Goal: Task Accomplishment & Management: Complete application form

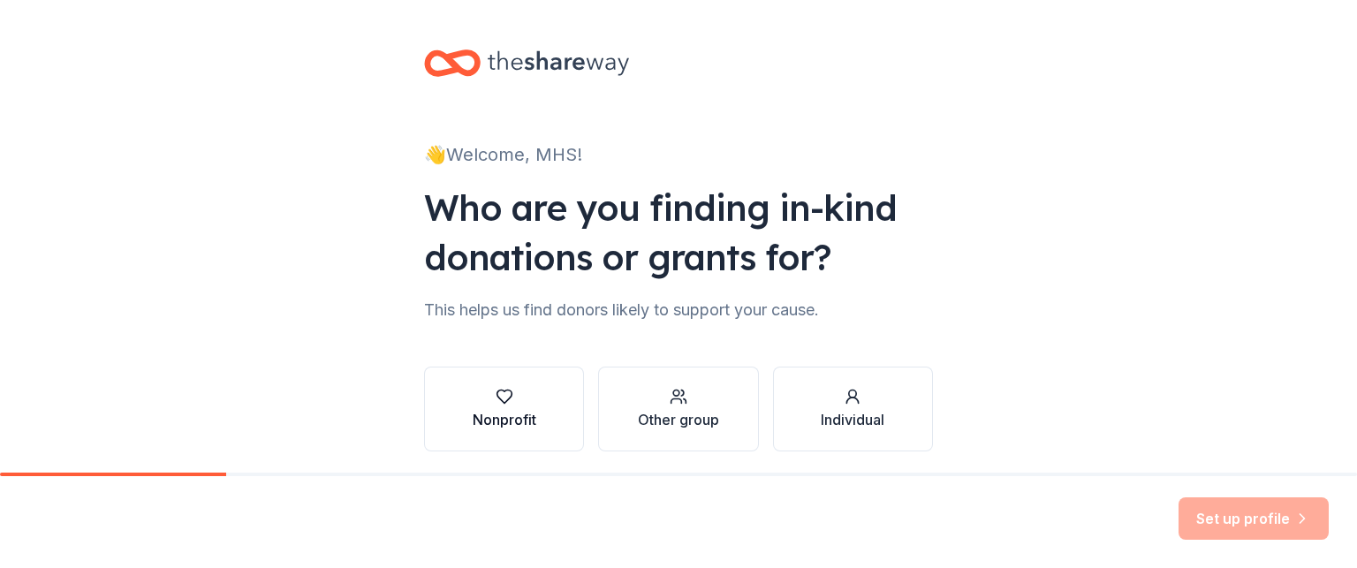
click at [521, 401] on div "button" at bounding box center [505, 397] width 64 height 18
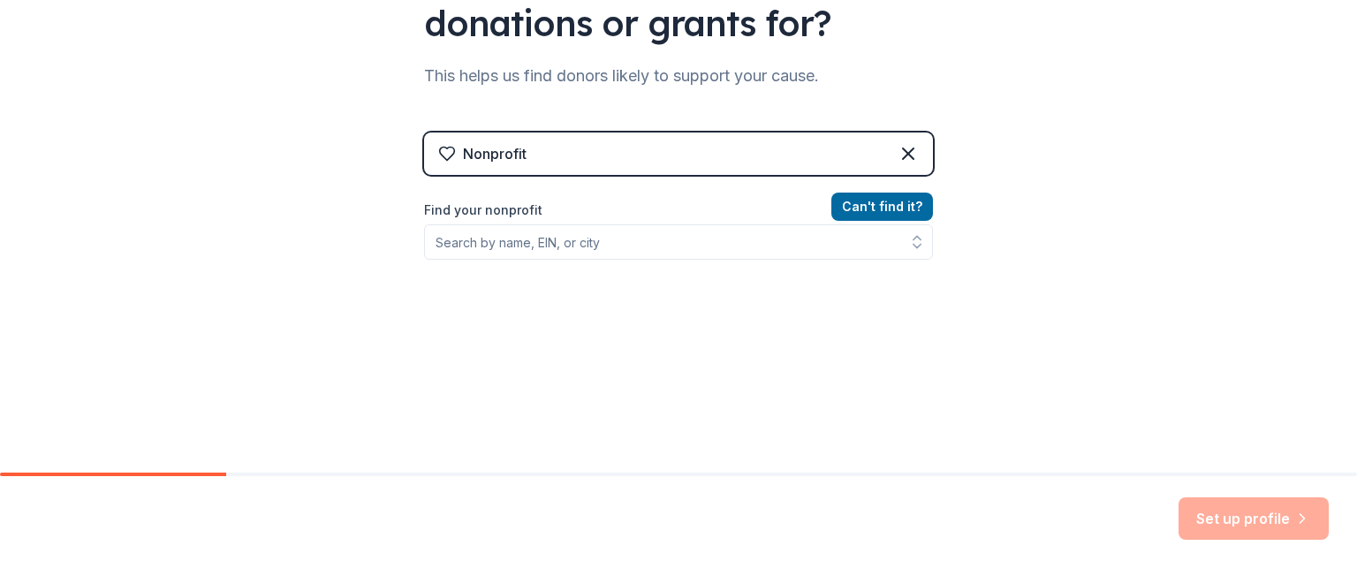
scroll to position [241, 0]
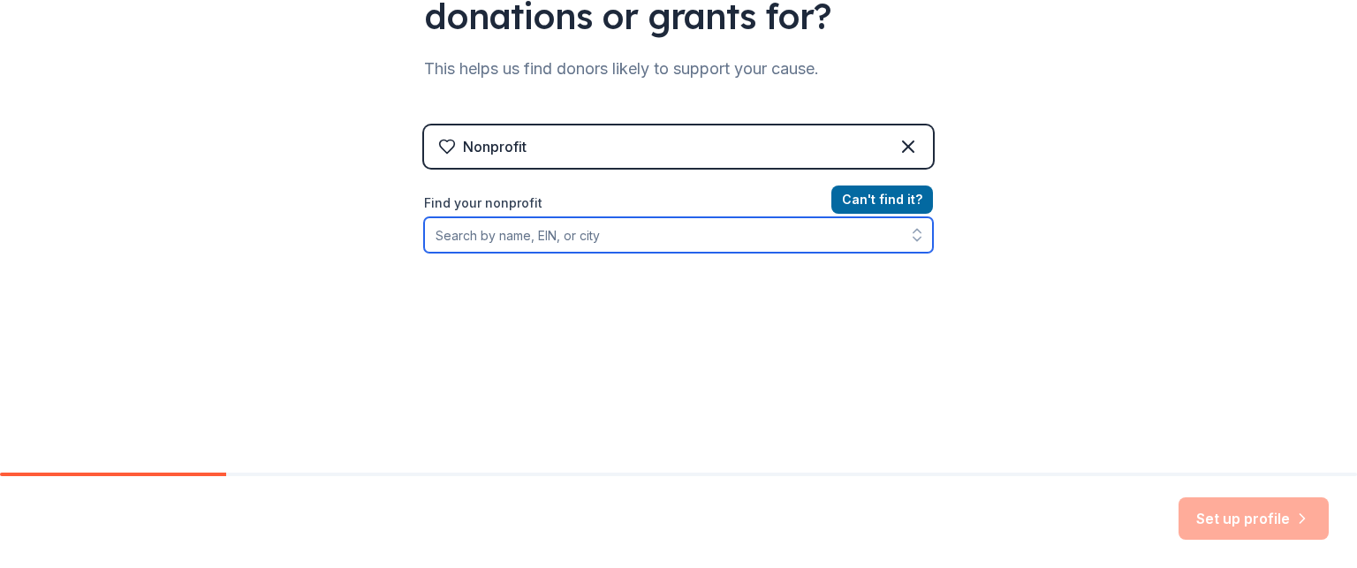
click at [597, 237] on input "Find your nonprofit" at bounding box center [678, 234] width 509 height 35
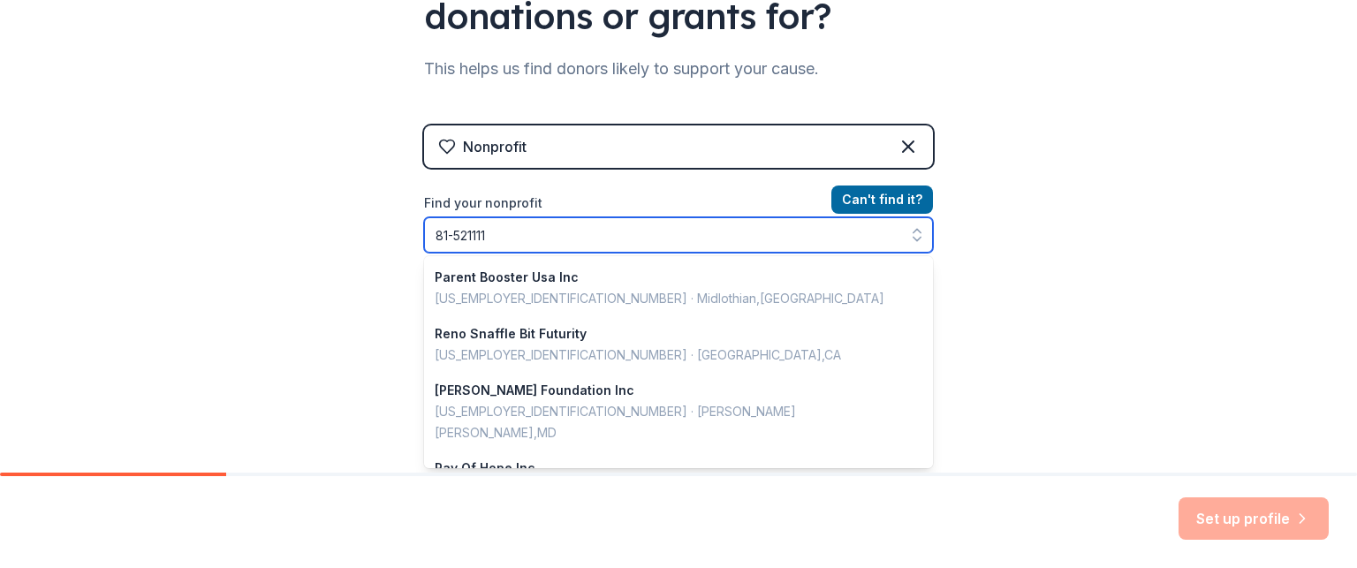
type input "[US_EMPLOYER_IDENTIFICATION_NUMBER]"
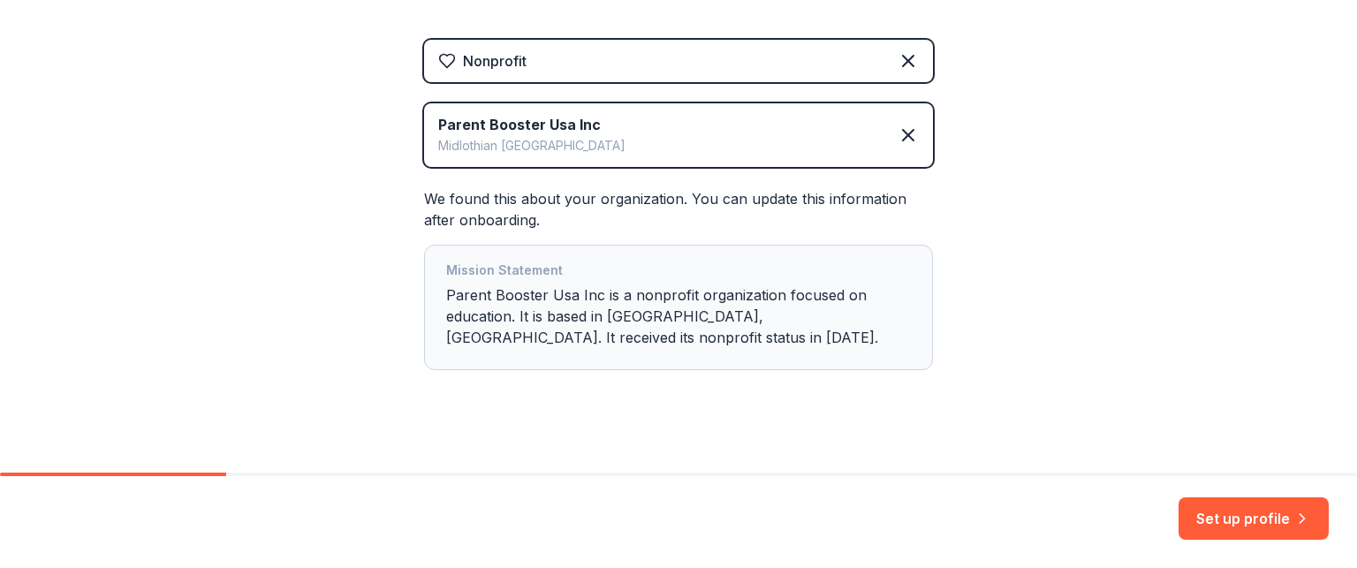
scroll to position [344, 0]
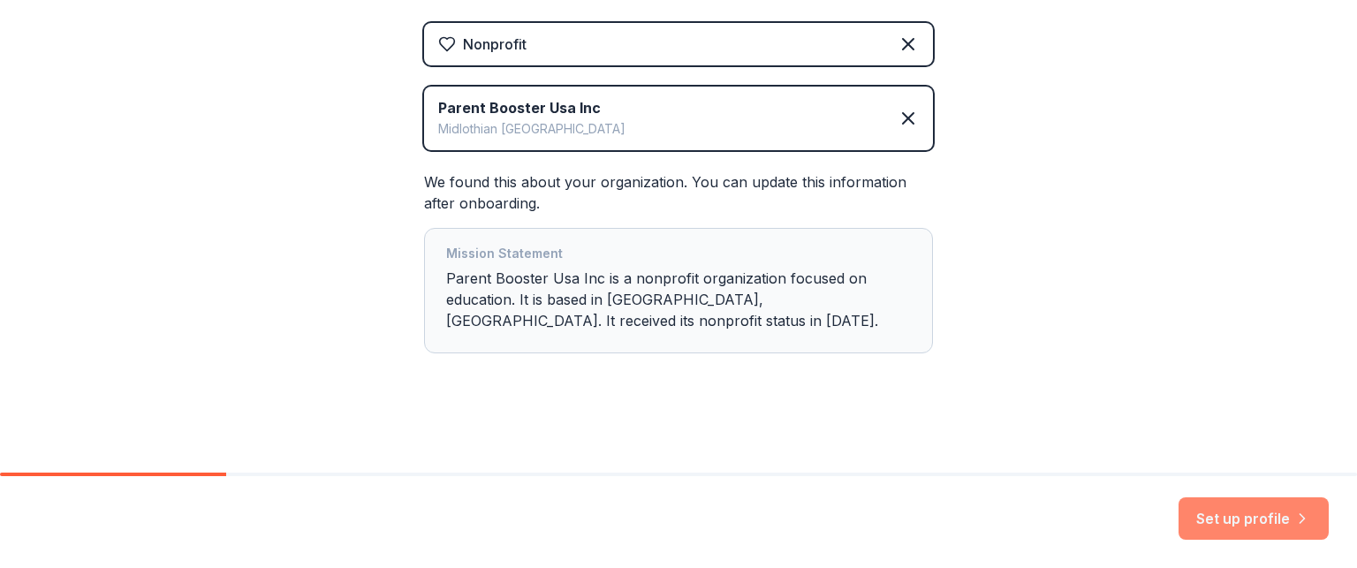
click at [1246, 508] on button "Set up profile" at bounding box center [1253, 518] width 150 height 42
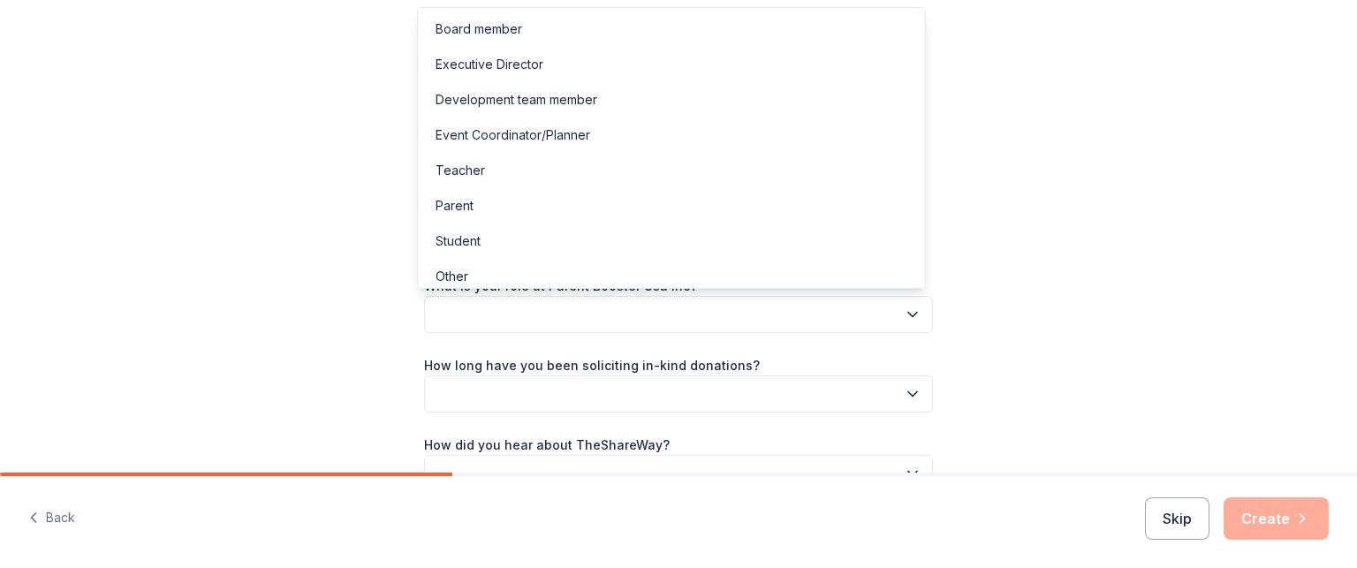
click at [664, 309] on button "button" at bounding box center [678, 314] width 509 height 37
click at [511, 20] on div "Board member" at bounding box center [478, 29] width 87 height 21
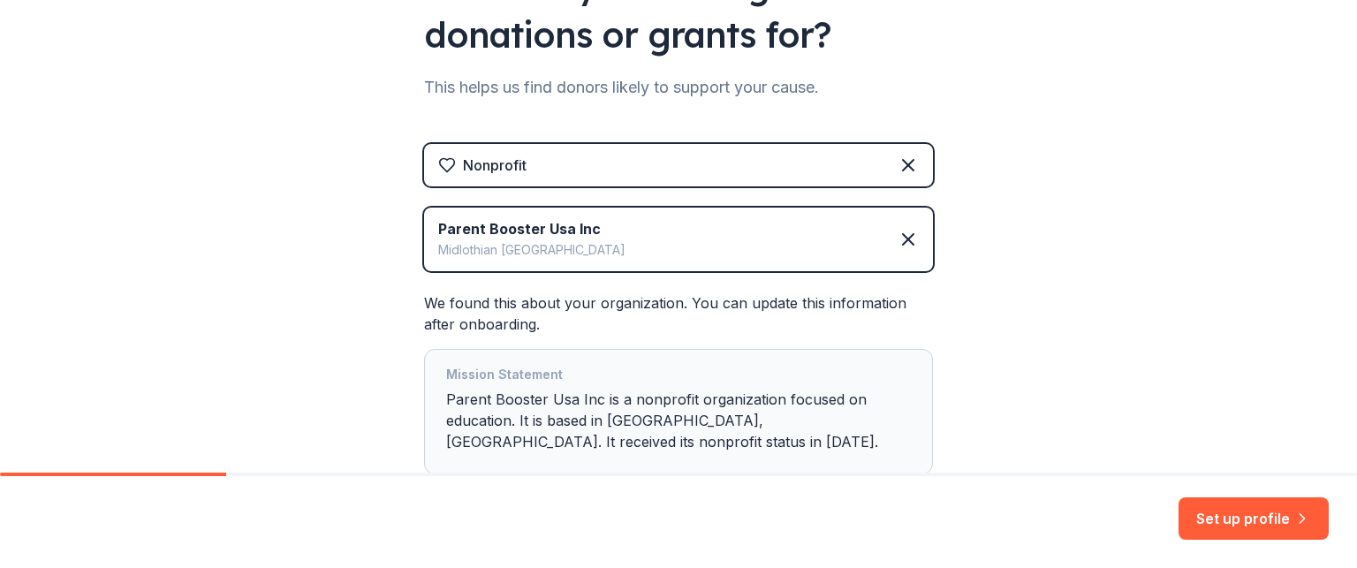
scroll to position [223, 0]
click at [900, 231] on icon at bounding box center [907, 239] width 21 height 21
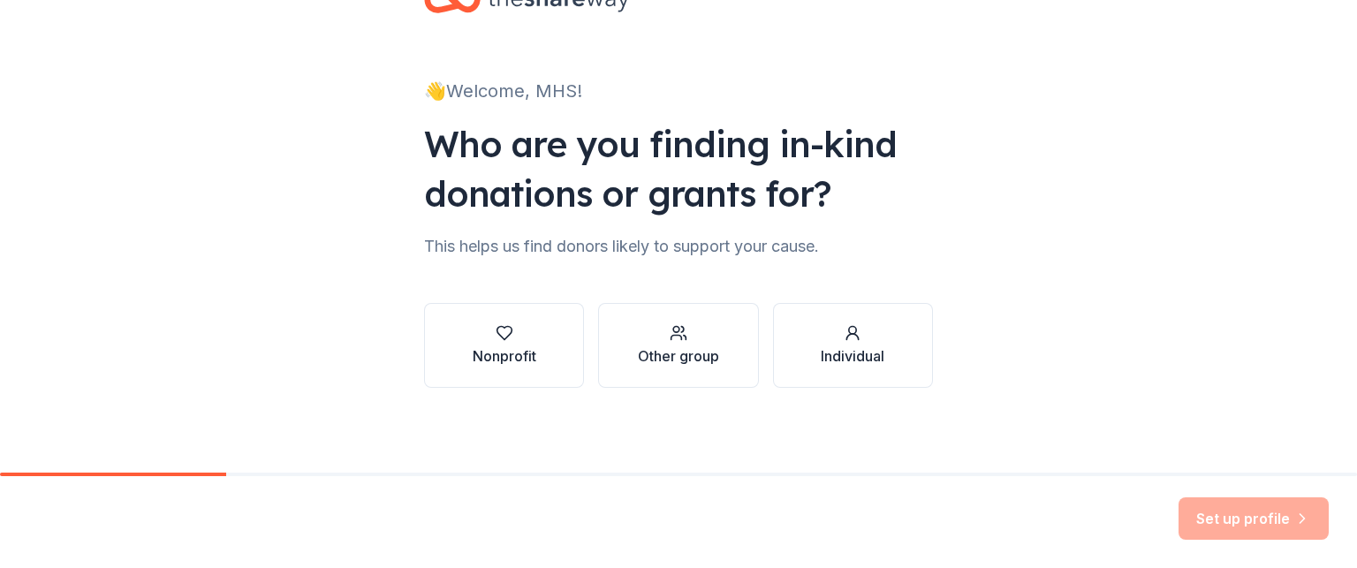
scroll to position [64, 0]
click at [511, 321] on button "Nonprofit" at bounding box center [504, 345] width 160 height 85
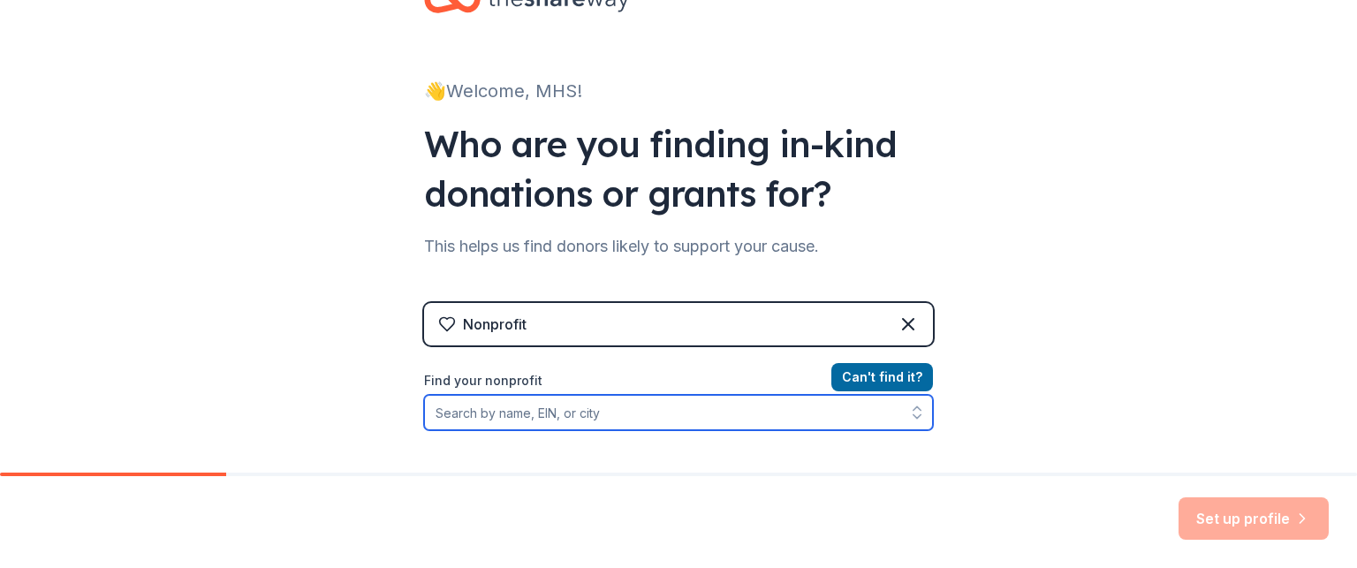
click at [564, 418] on input "Find your nonprofit" at bounding box center [678, 412] width 509 height 35
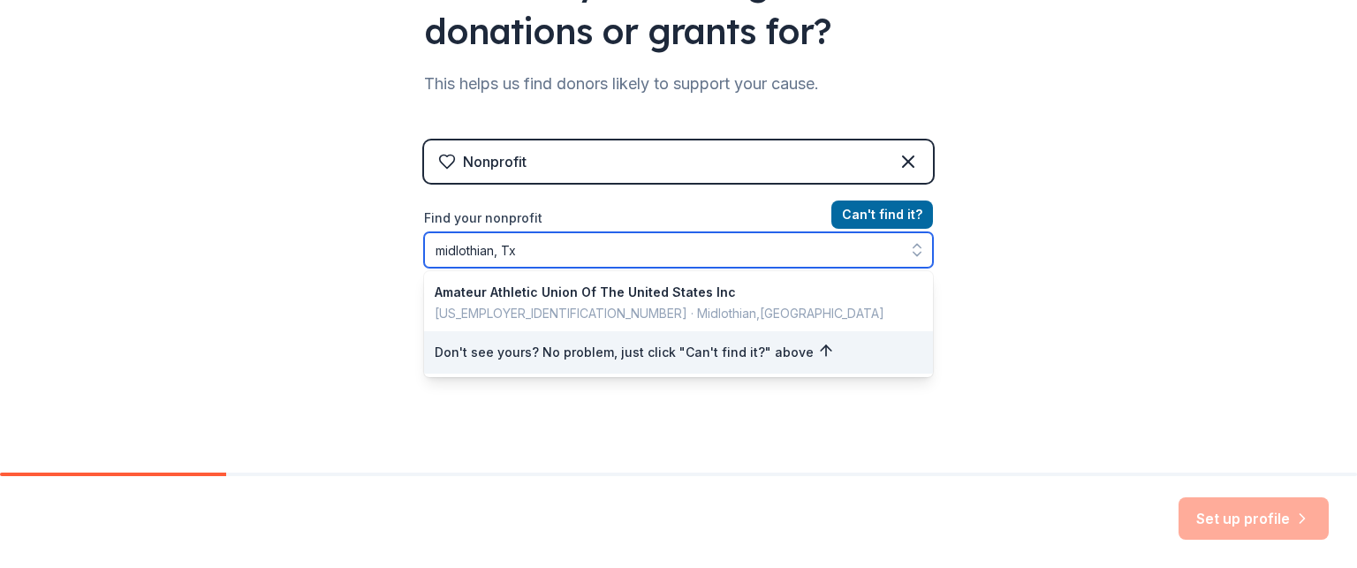
scroll to position [269, 0]
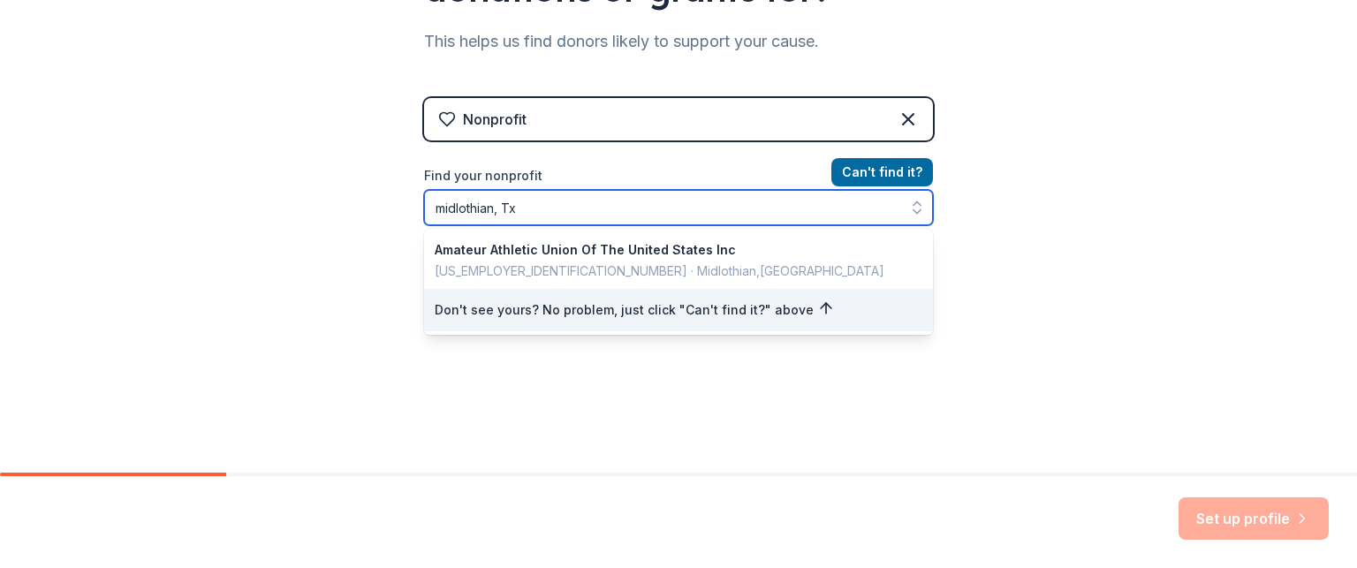
click at [662, 209] on input "midlothian, Tx" at bounding box center [678, 207] width 509 height 35
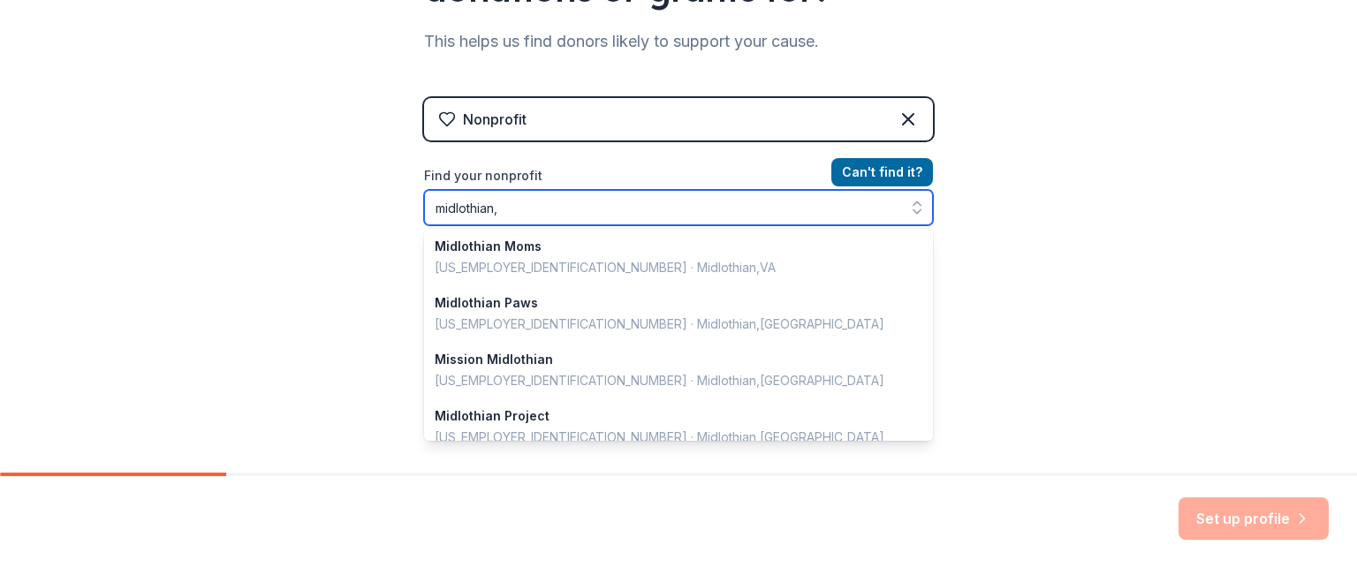
scroll to position [0, 0]
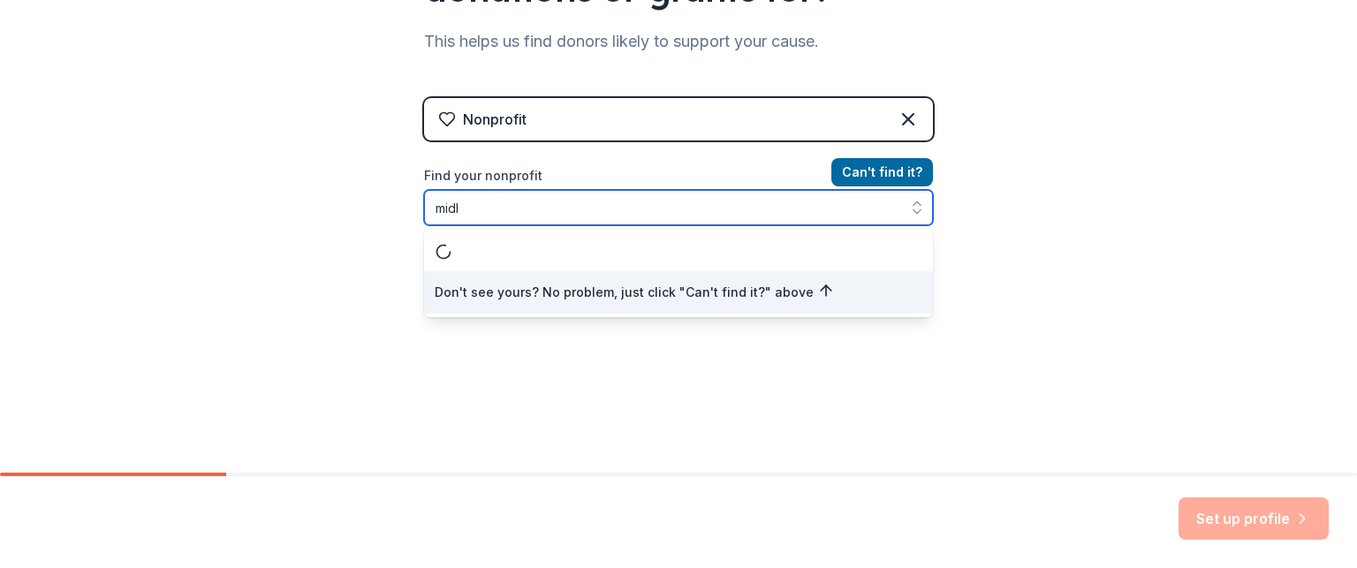
type input "mid"
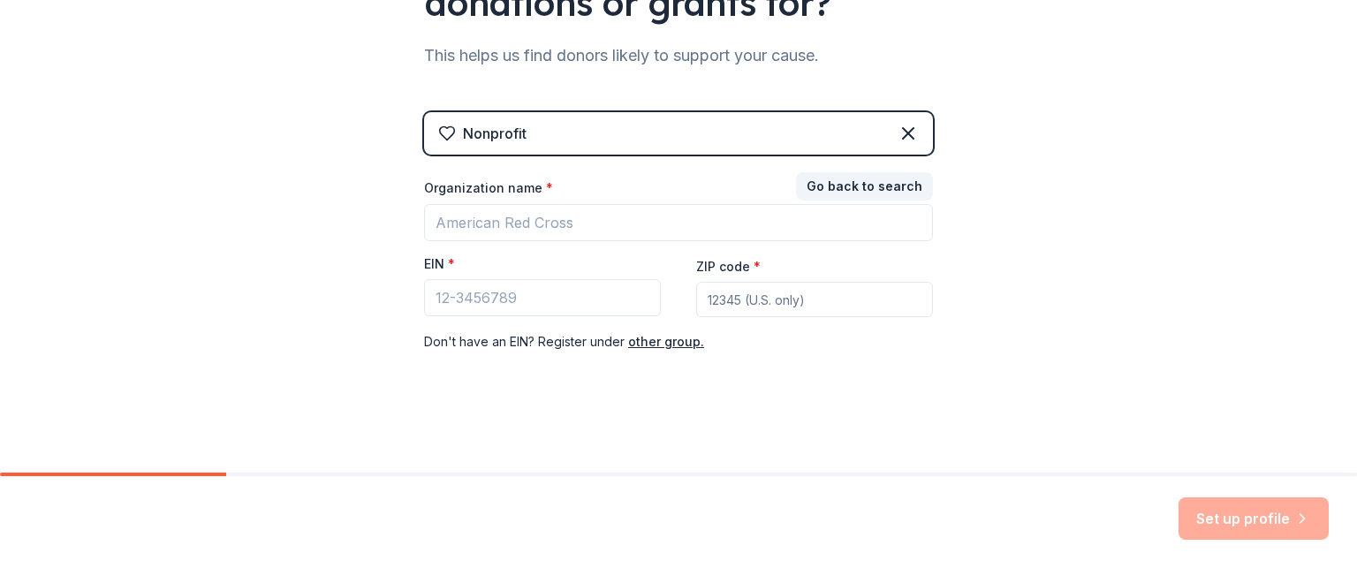
scroll to position [254, 0]
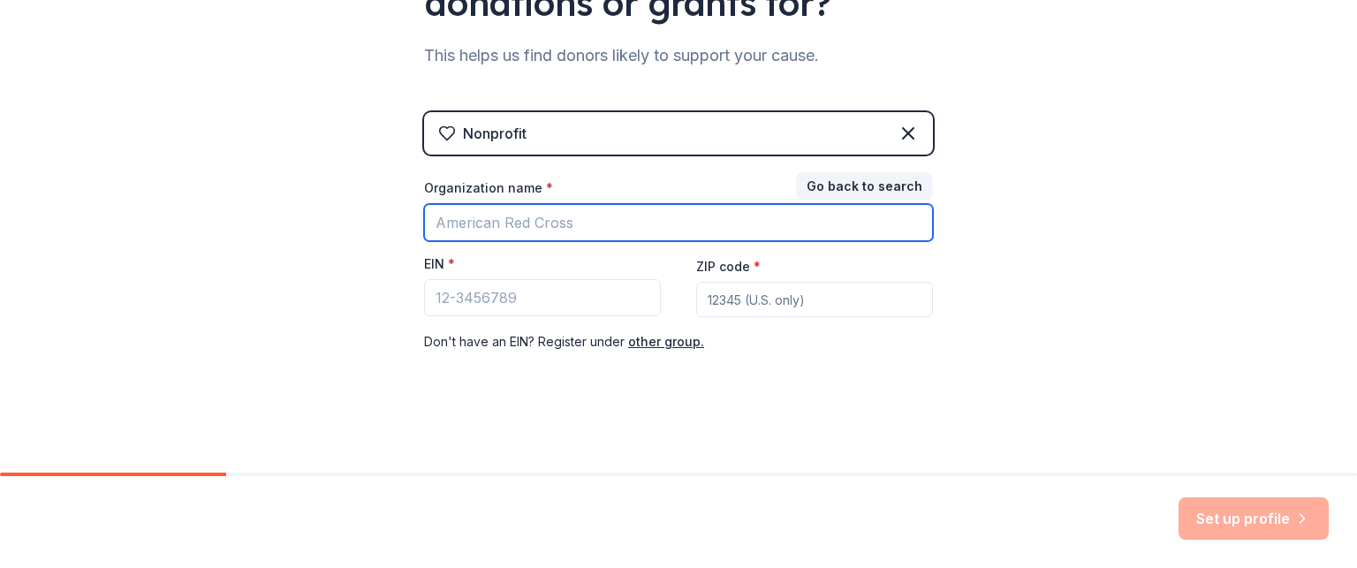
click at [606, 225] on input "Organization name *" at bounding box center [678, 222] width 509 height 37
type input "[GEOGRAPHIC_DATA] Golf Booster Club Inc"
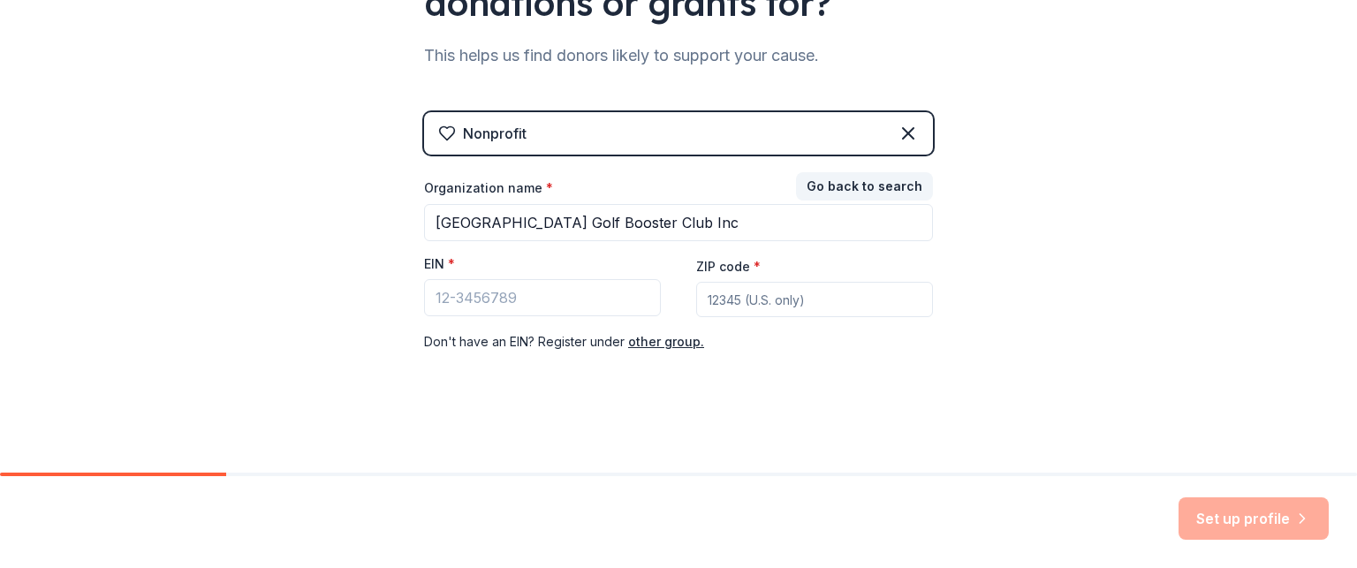
click at [742, 292] on input "ZIP code *" at bounding box center [814, 299] width 237 height 35
type input "76065"
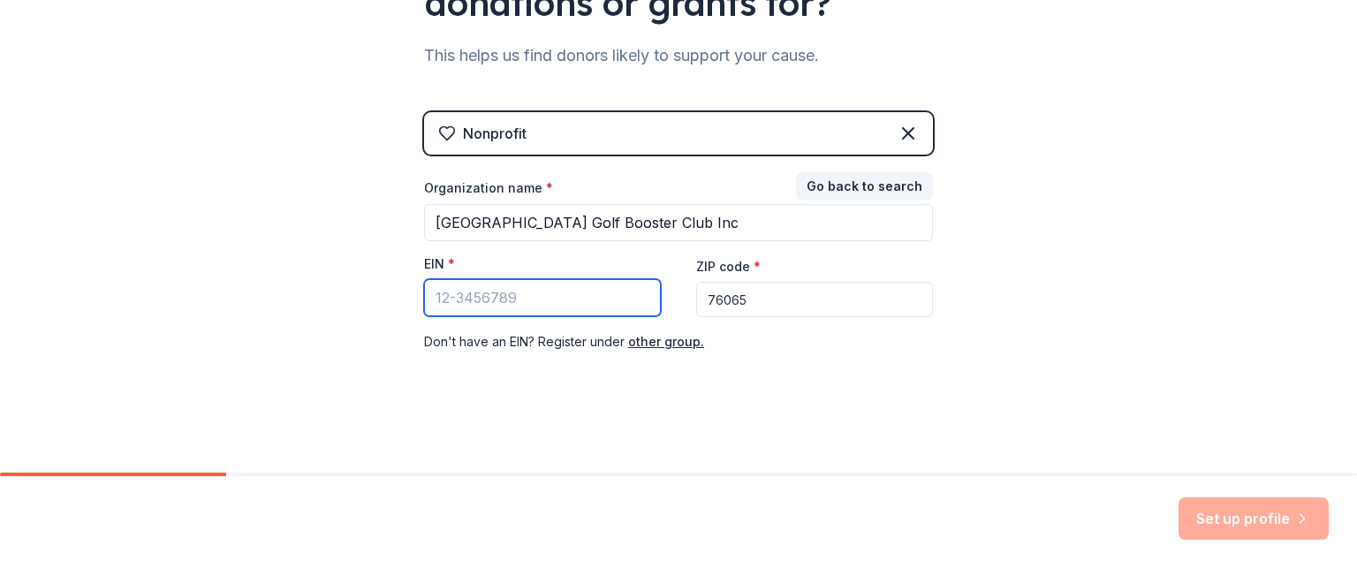
click at [578, 293] on input "EIN *" at bounding box center [542, 297] width 237 height 37
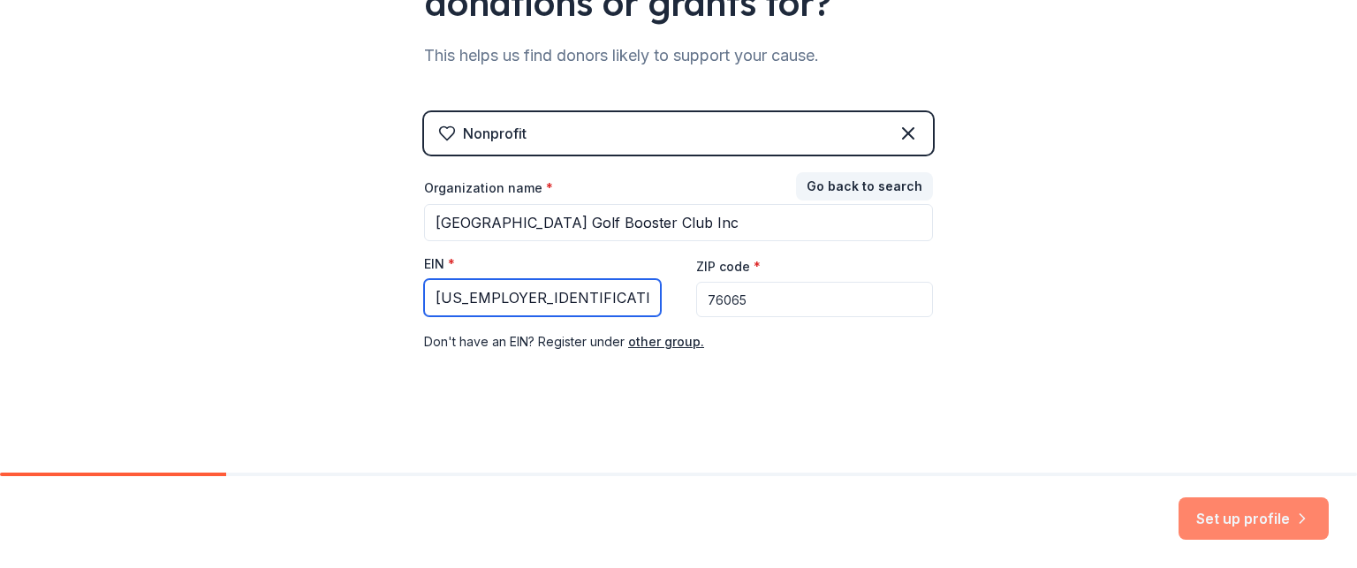
type input "[US_EMPLOYER_IDENTIFICATION_NUMBER]"
click at [1269, 513] on button "Set up profile" at bounding box center [1253, 518] width 150 height 42
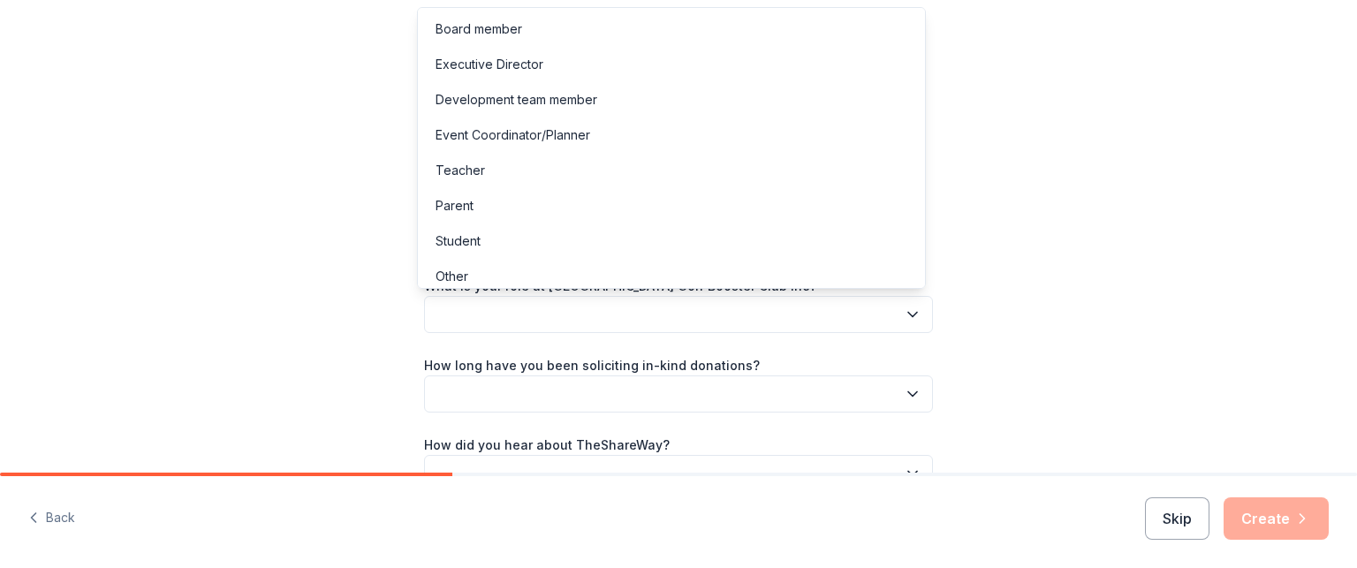
click at [904, 315] on icon "button" at bounding box center [913, 315] width 18 height 18
click at [466, 22] on div "Board member" at bounding box center [478, 29] width 87 height 21
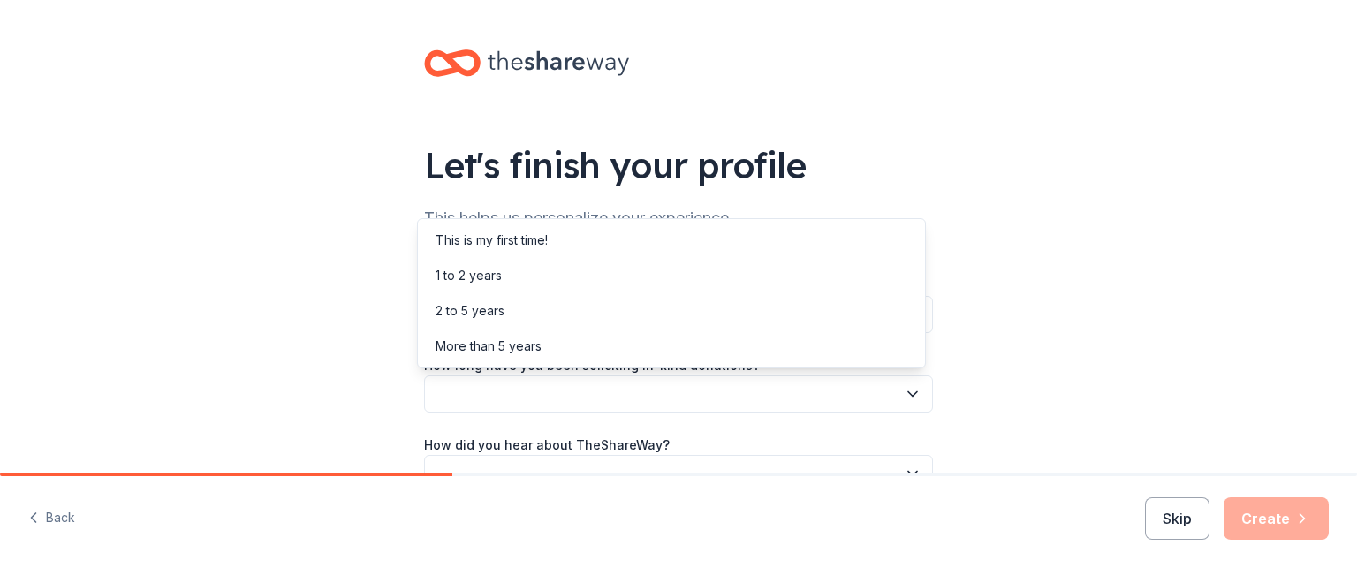
click at [549, 398] on button "button" at bounding box center [678, 393] width 509 height 37
click at [526, 235] on div "This is my first time!" at bounding box center [491, 240] width 112 height 21
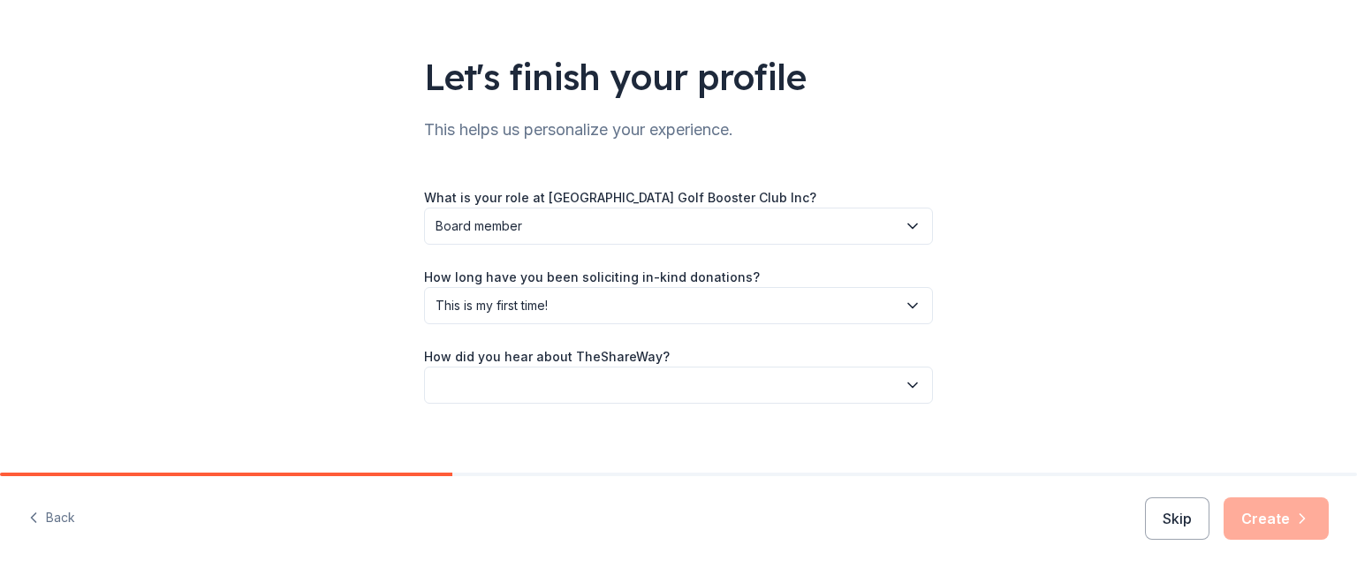
scroll to position [103, 0]
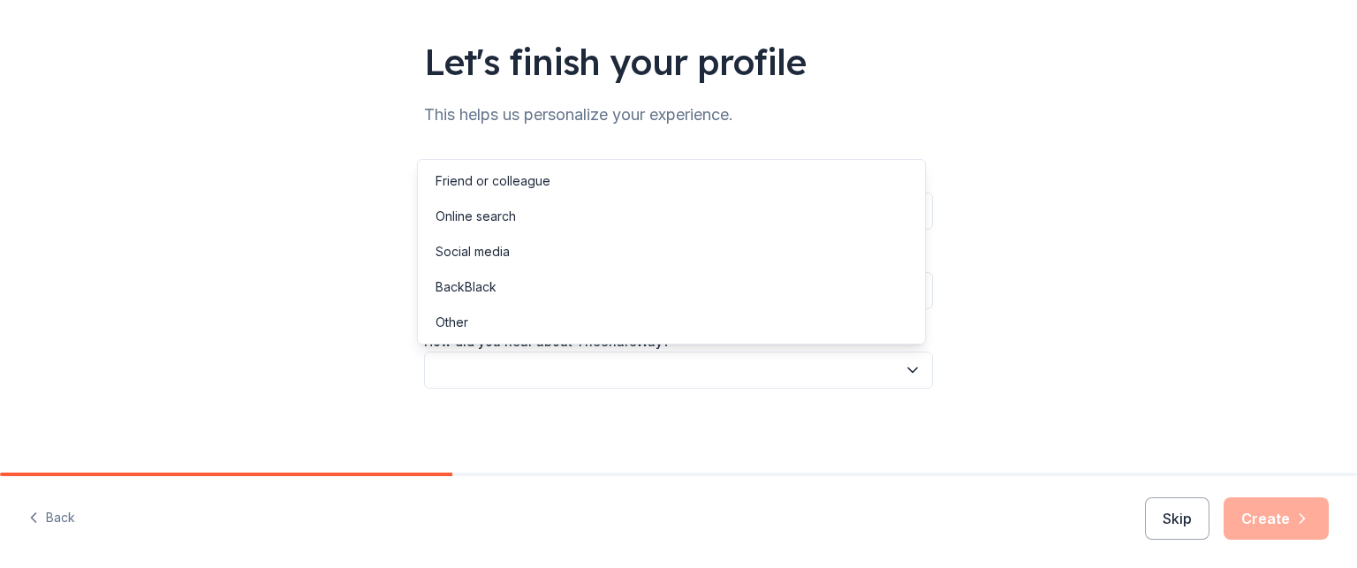
click at [904, 363] on icon "button" at bounding box center [913, 370] width 18 height 18
click at [513, 211] on div "Online search" at bounding box center [475, 216] width 80 height 21
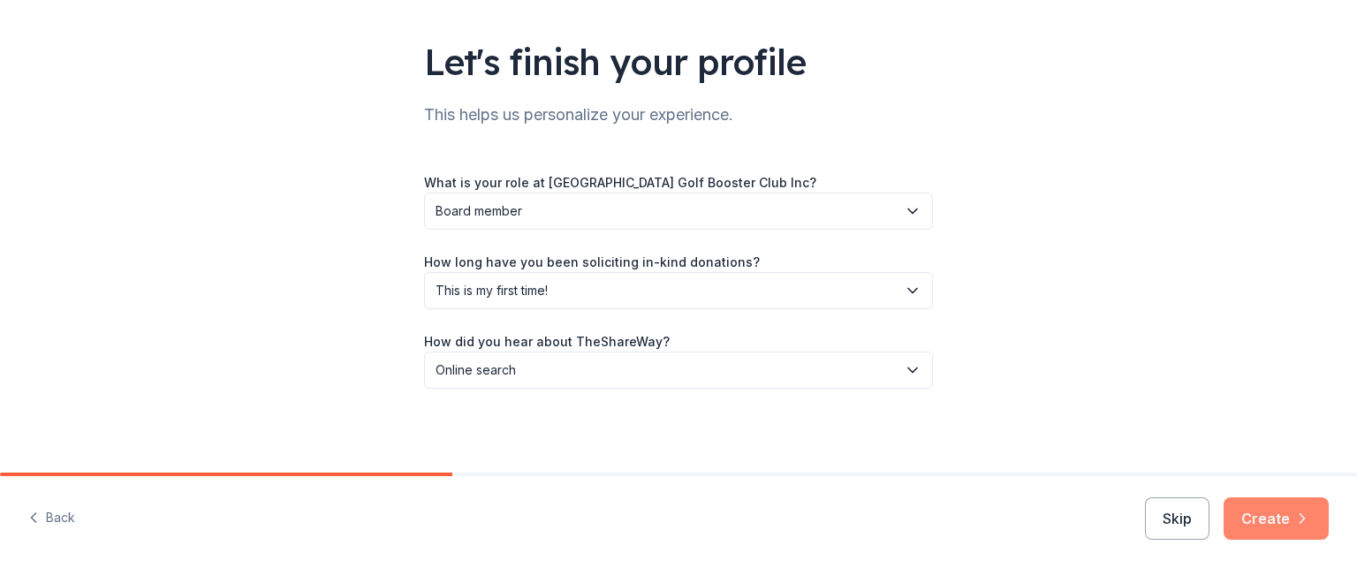
click at [1284, 515] on button "Create" at bounding box center [1275, 518] width 105 height 42
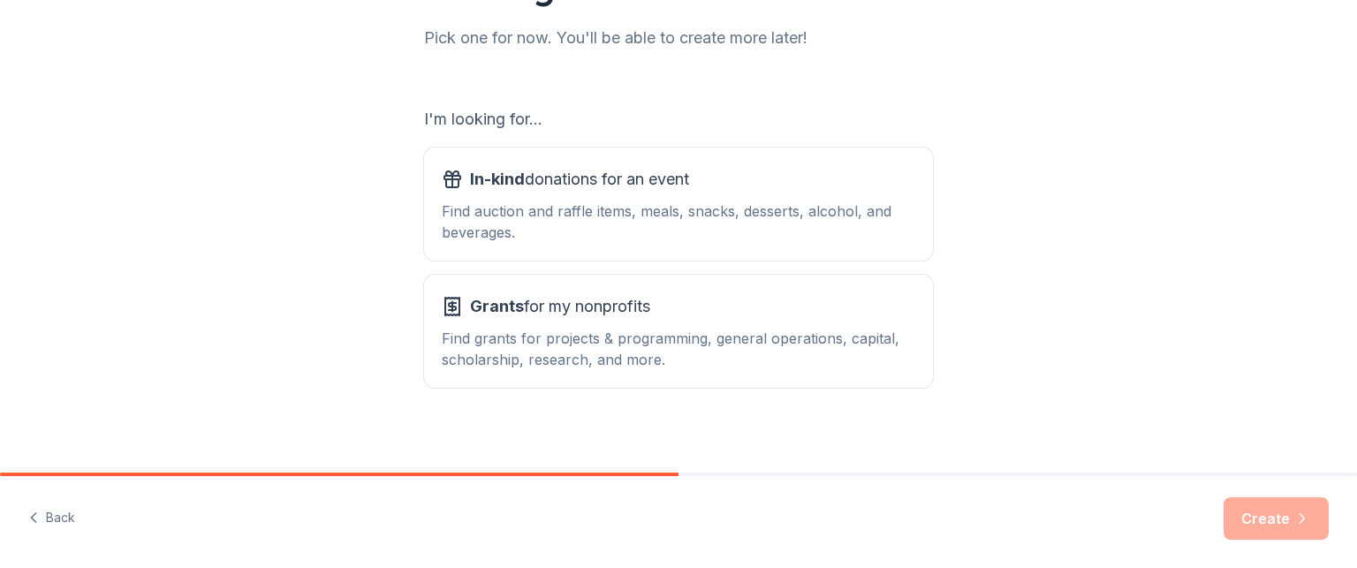
scroll to position [240, 0]
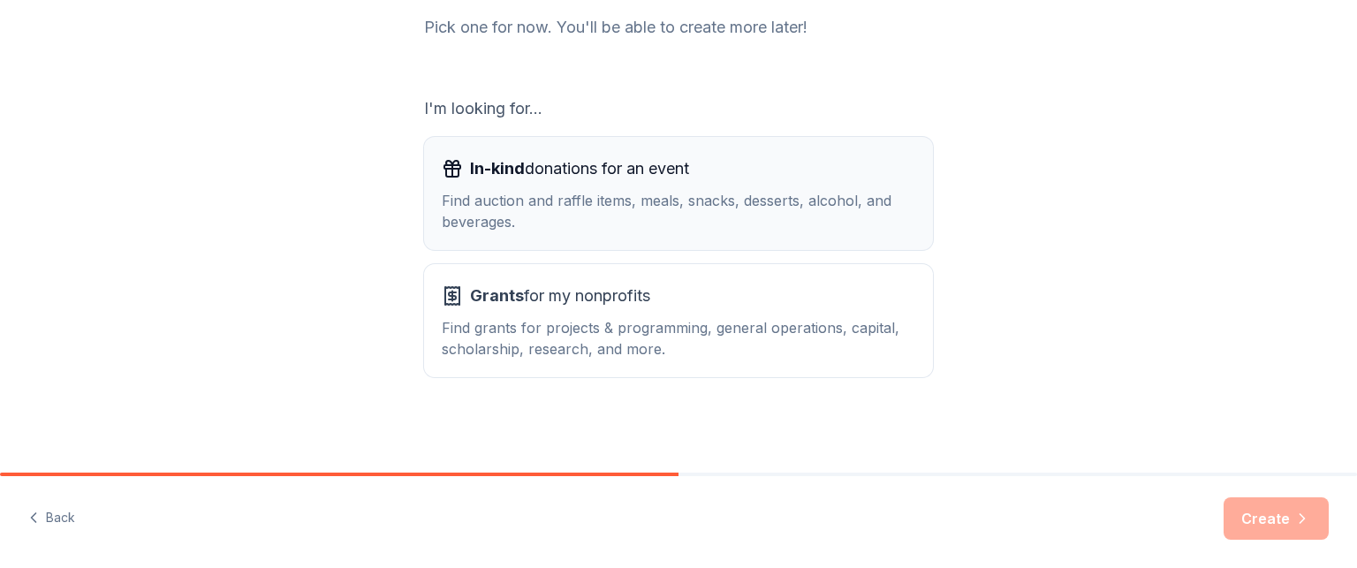
click at [692, 179] on div "In-kind donations for an event" at bounding box center [678, 169] width 473 height 28
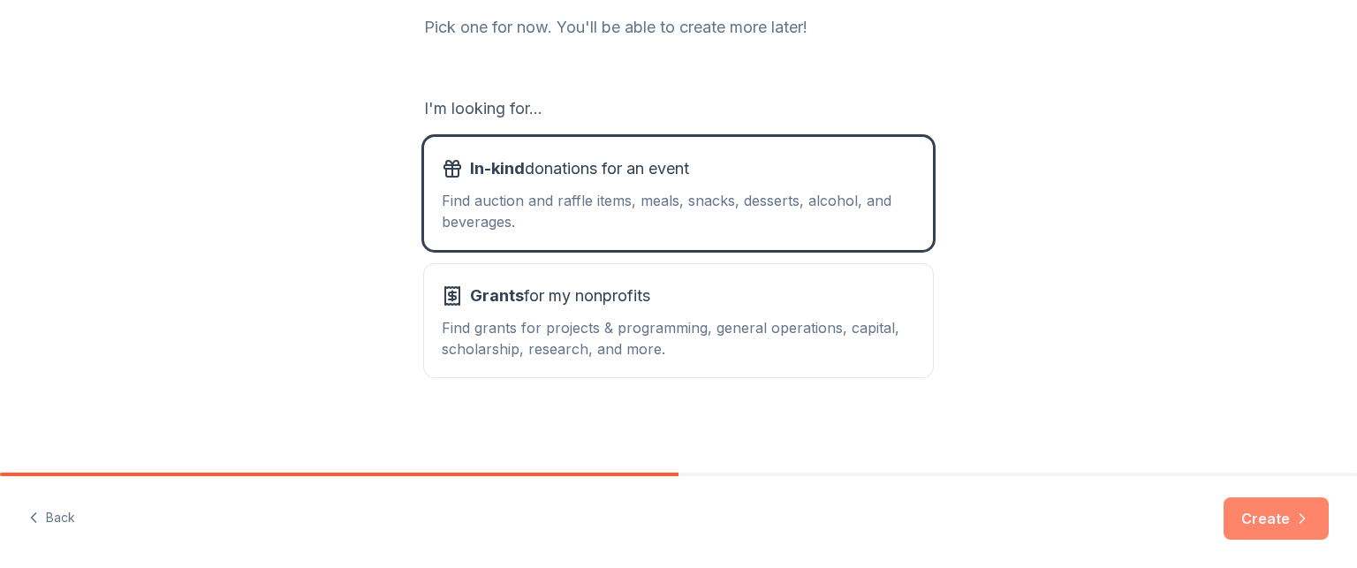
click at [1287, 512] on button "Create" at bounding box center [1275, 518] width 105 height 42
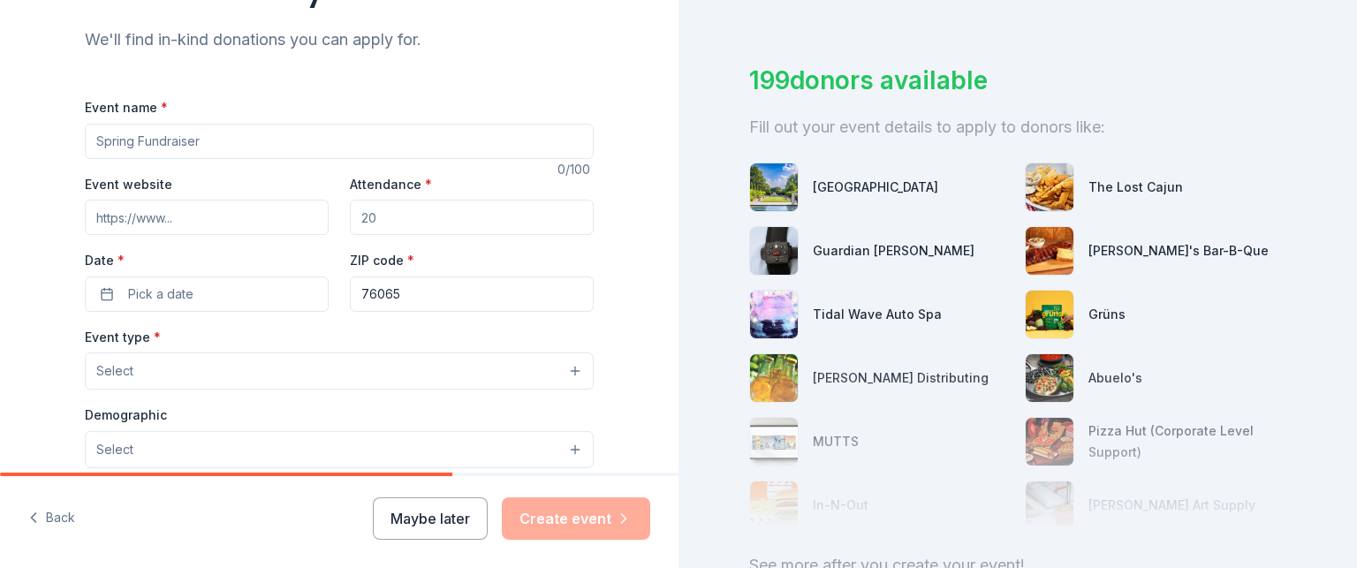
scroll to position [180, 0]
click at [285, 131] on input "Event name *" at bounding box center [339, 139] width 509 height 35
type input "Annual Midlothian High School Golf Booster Club Golf Tournament"
drag, startPoint x: 428, startPoint y: 216, endPoint x: 340, endPoint y: 219, distance: 87.5
click at [340, 219] on div "Event website Attendance * Date * Pick a date ZIP code * 76065" at bounding box center [339, 240] width 509 height 139
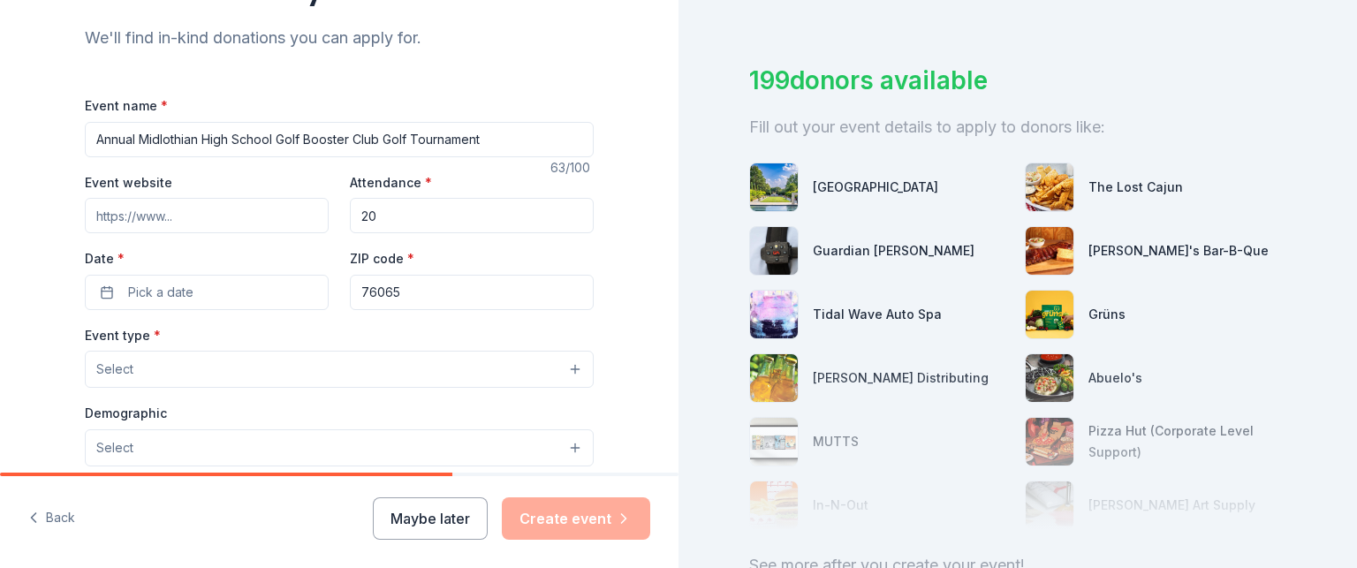
type input "2"
type input "100"
click at [230, 204] on input "Event website" at bounding box center [207, 215] width 244 height 35
type input "[DOMAIN_NAME]"
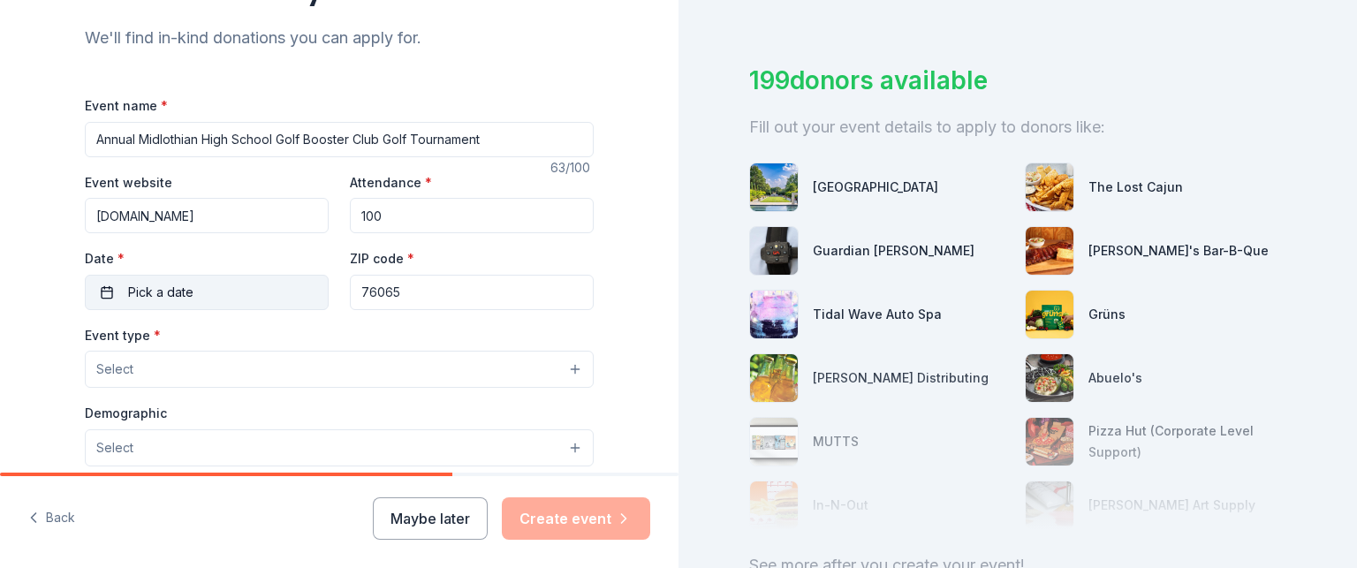
click at [243, 286] on button "Pick a date" at bounding box center [207, 292] width 244 height 35
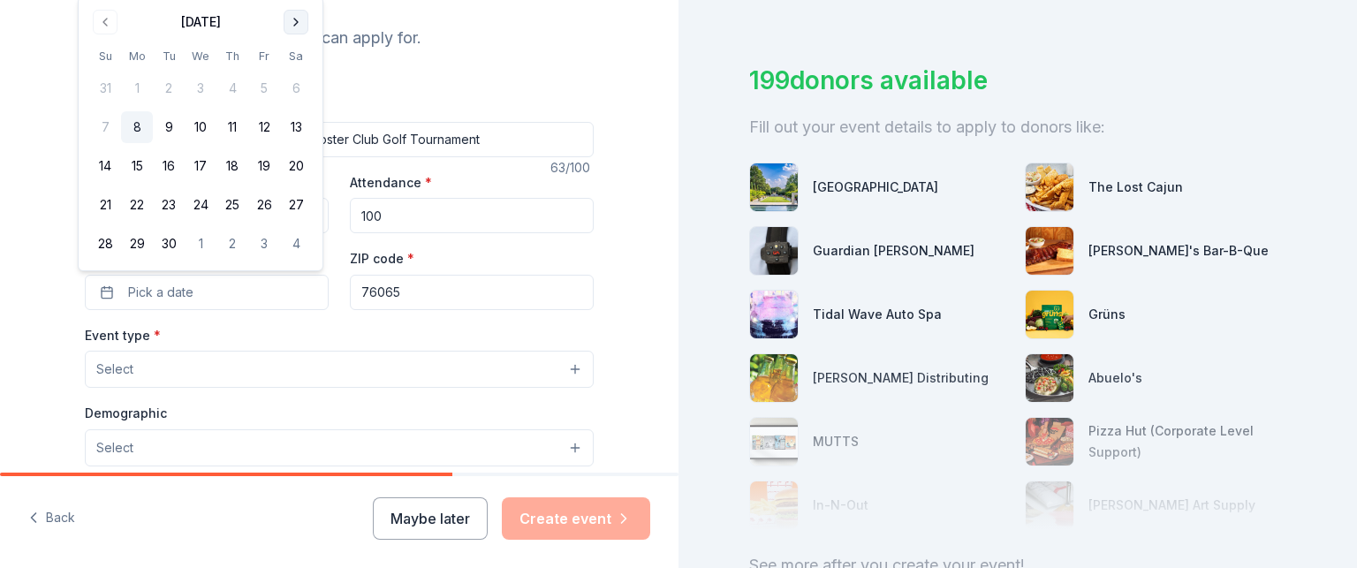
click at [293, 21] on button "Go to next month" at bounding box center [296, 22] width 25 height 25
click at [293, 21] on th "Sa" at bounding box center [296, 17] width 32 height 19
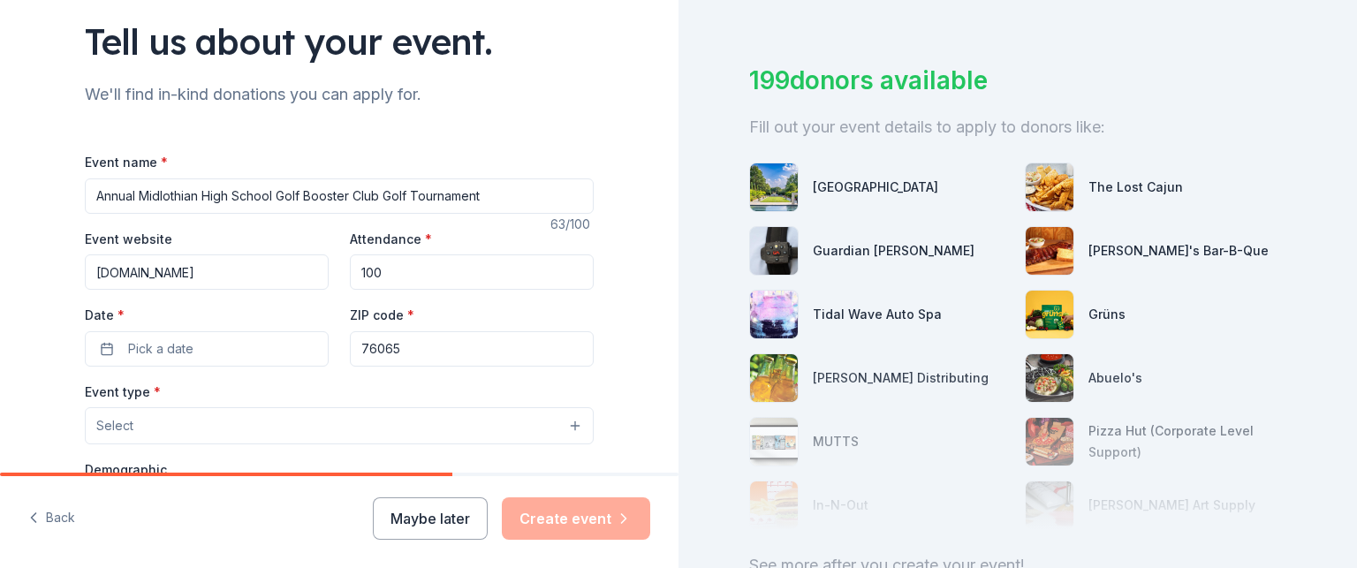
scroll to position [126, 0]
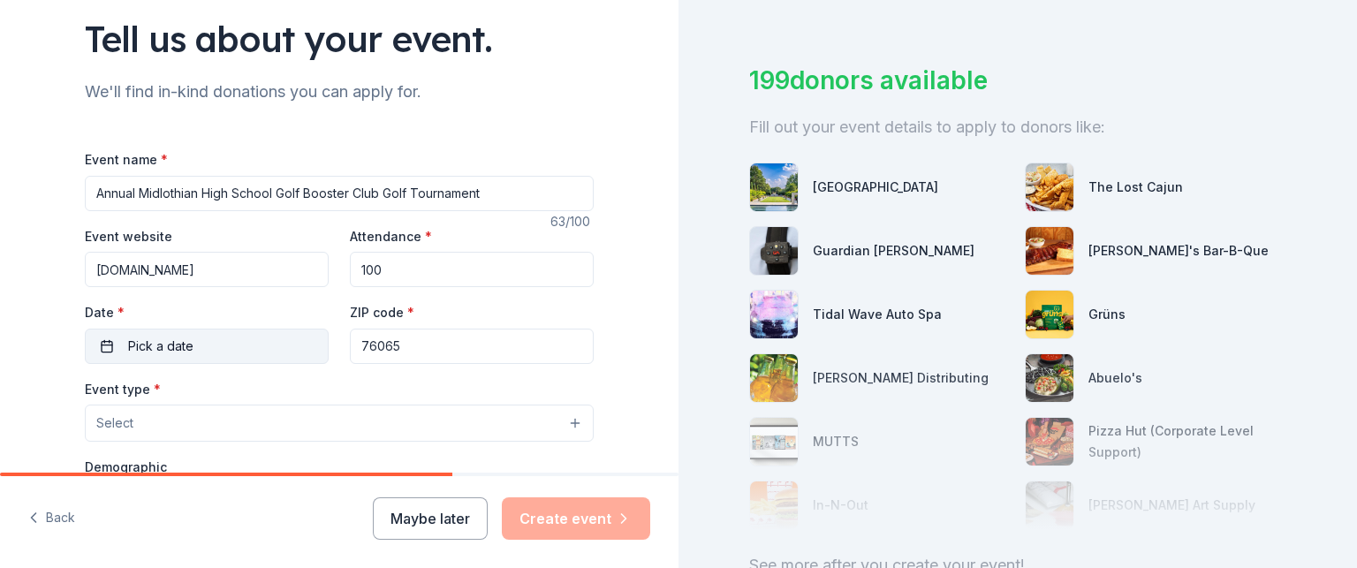
click at [190, 342] on button "Pick a date" at bounding box center [207, 346] width 244 height 35
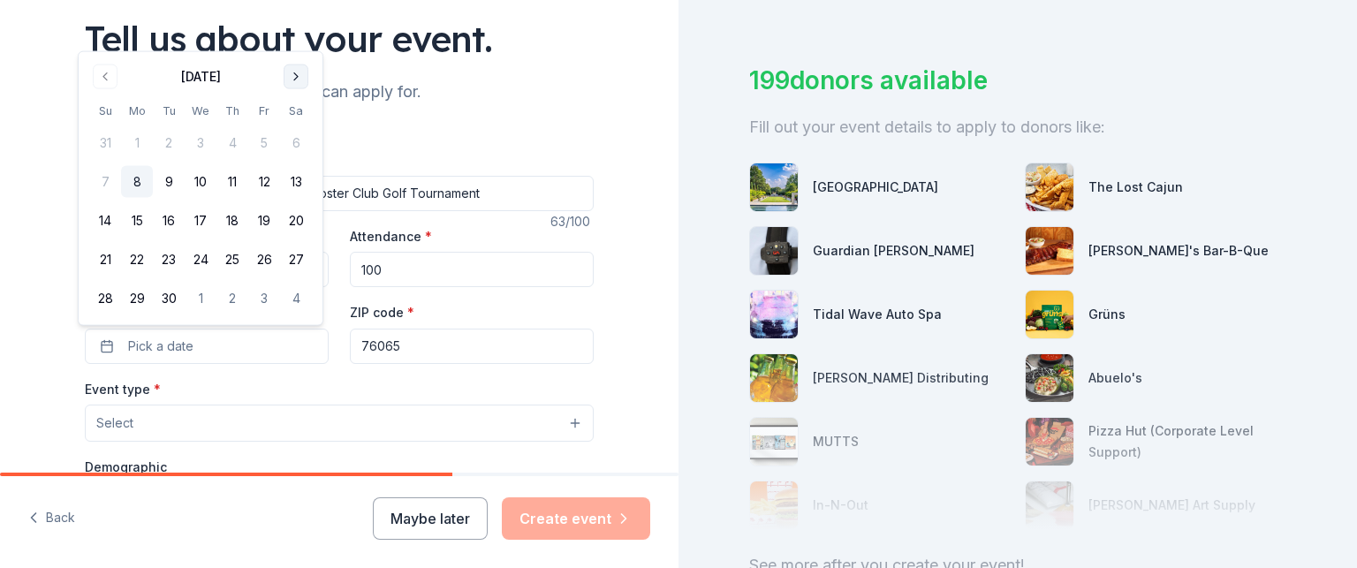
click at [294, 74] on button "Go to next month" at bounding box center [296, 76] width 25 height 25
click at [294, 74] on div "[DATE] Su Mo Tu We Th Fr Sa 28 29 30 1 2 3 4 5 6 7 8 9 10 11 12 13 14 15 16 17 …" at bounding box center [200, 189] width 223 height 252
click at [298, 30] on button "Go to next month" at bounding box center [296, 38] width 25 height 25
click at [293, 78] on button "Go to next month" at bounding box center [296, 76] width 25 height 25
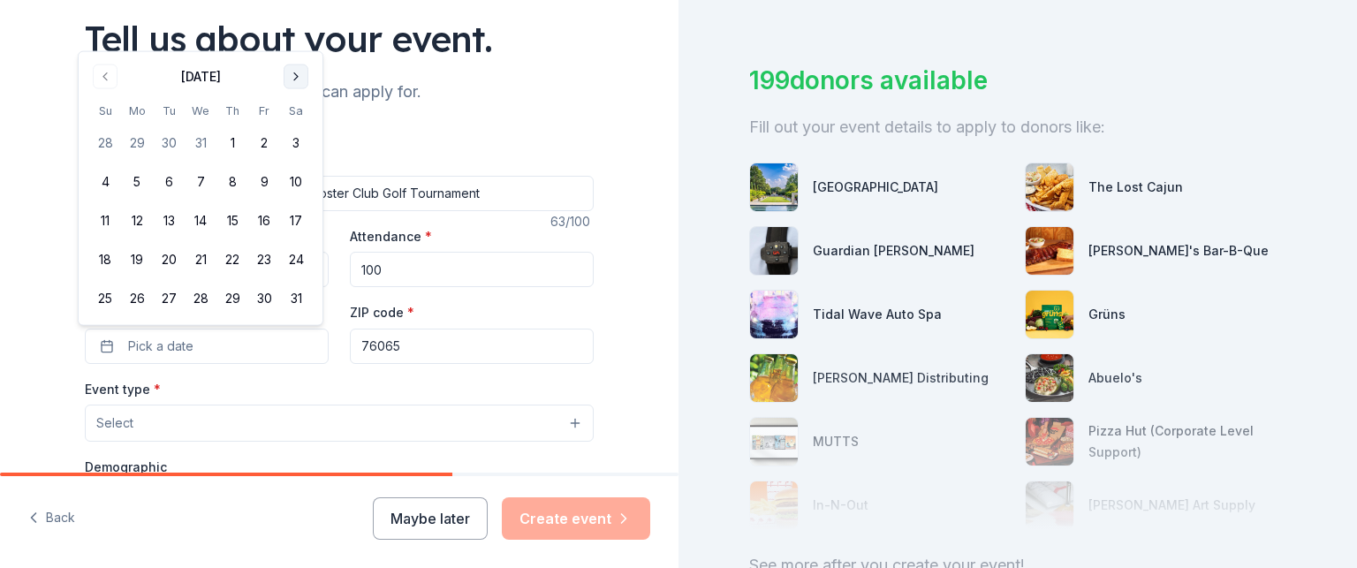
click at [293, 78] on button "Go to next month" at bounding box center [296, 76] width 25 height 25
click at [293, 78] on div "We'll find in-kind donations you can apply for." at bounding box center [339, 92] width 509 height 28
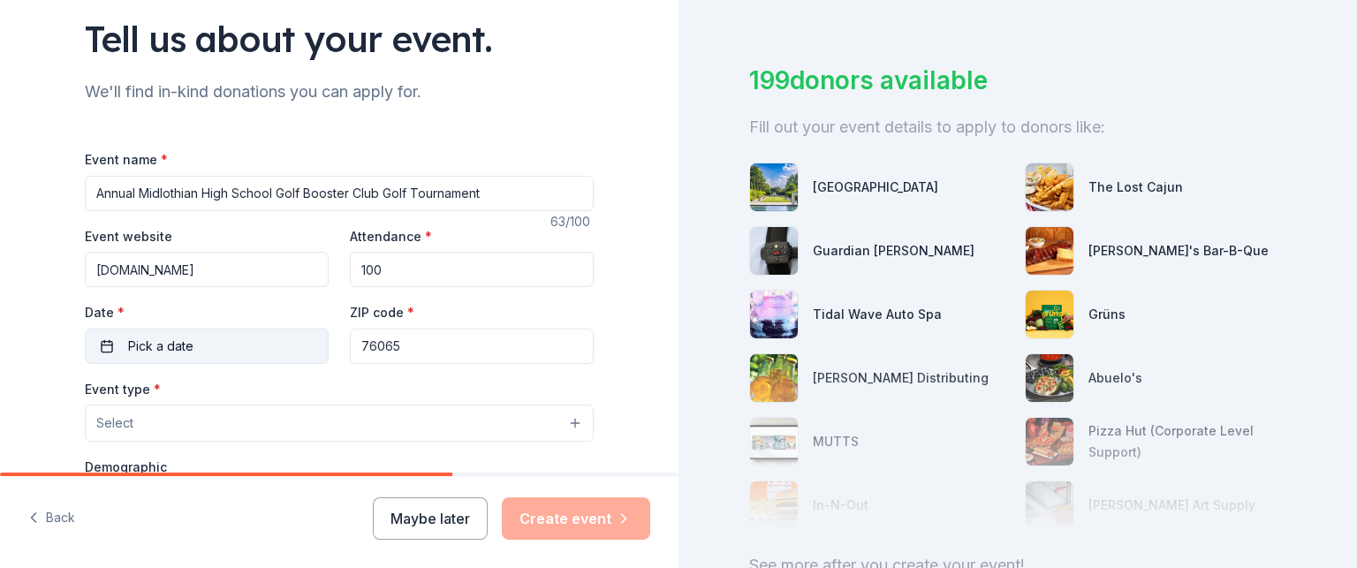
click at [255, 334] on button "Pick a date" at bounding box center [207, 346] width 244 height 35
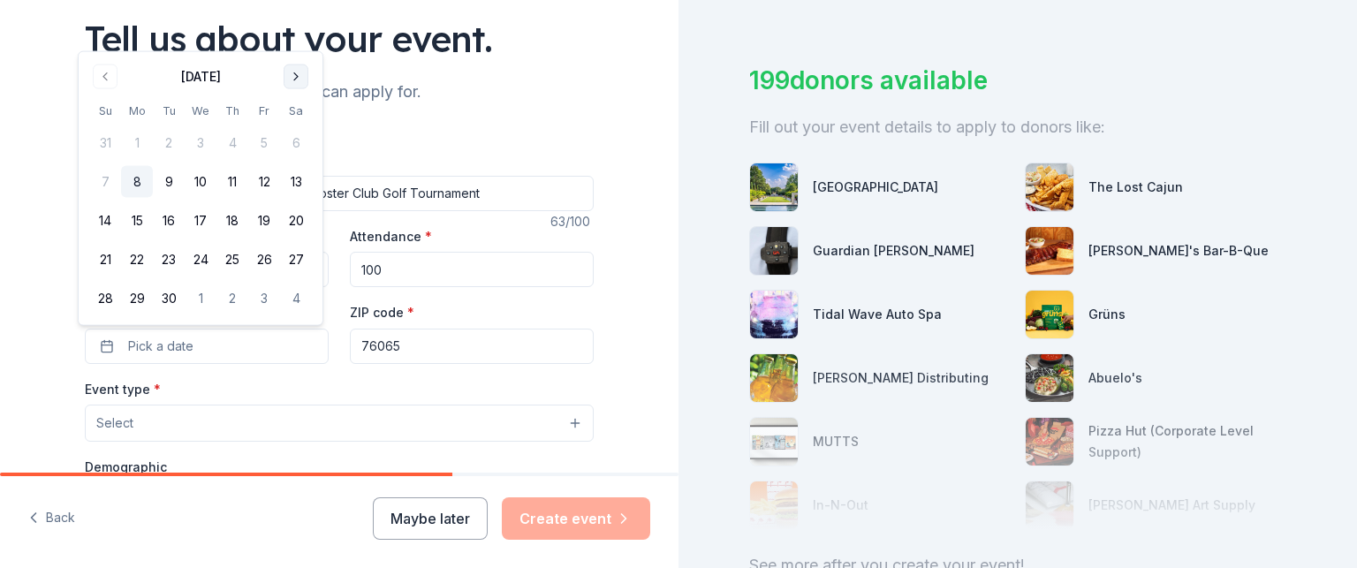
click at [297, 74] on button "Go to next month" at bounding box center [296, 76] width 25 height 25
click at [292, 39] on button "Go to next month" at bounding box center [296, 38] width 25 height 25
click at [298, 72] on button "Go to next month" at bounding box center [296, 76] width 25 height 25
click at [299, 77] on button "Go to next month" at bounding box center [296, 76] width 25 height 25
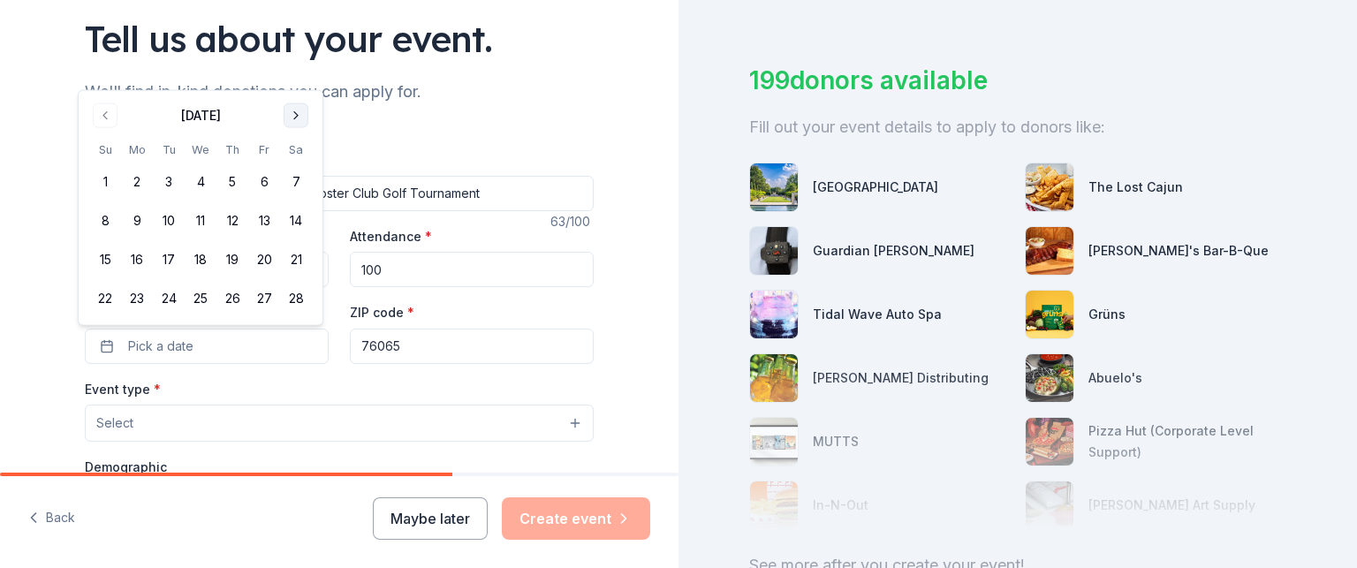
click at [297, 110] on button "Go to next month" at bounding box center [296, 115] width 25 height 25
click at [292, 76] on button "Go to next month" at bounding box center [296, 76] width 25 height 25
click at [295, 225] on button "18" at bounding box center [296, 221] width 32 height 32
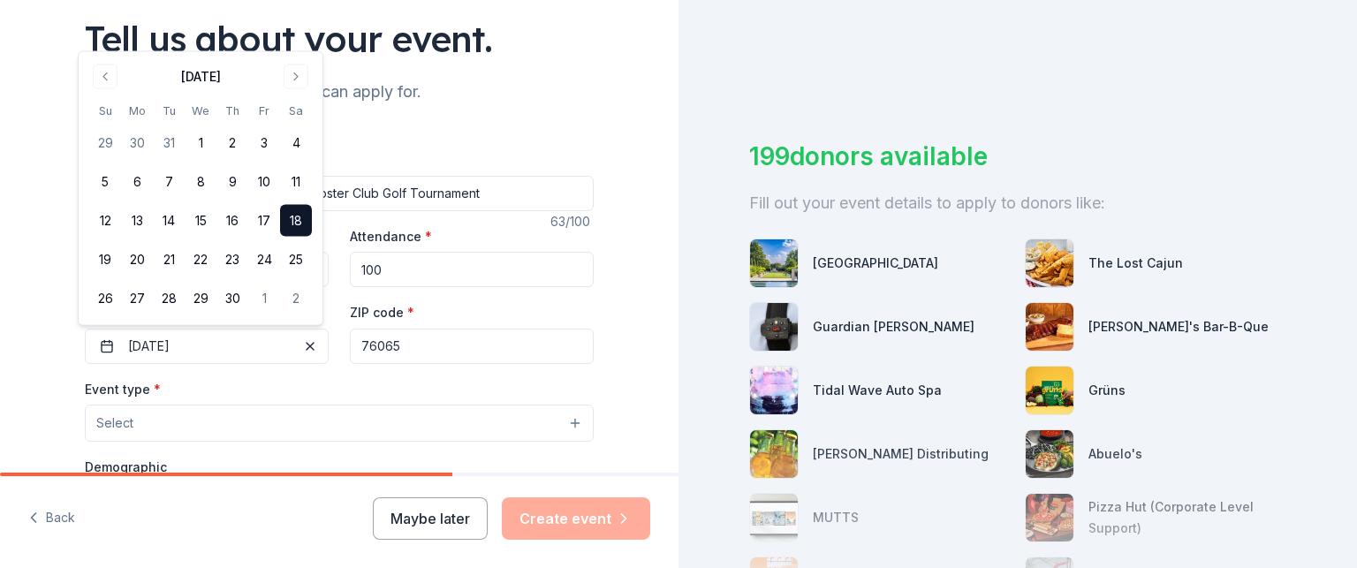
scroll to position [80, 0]
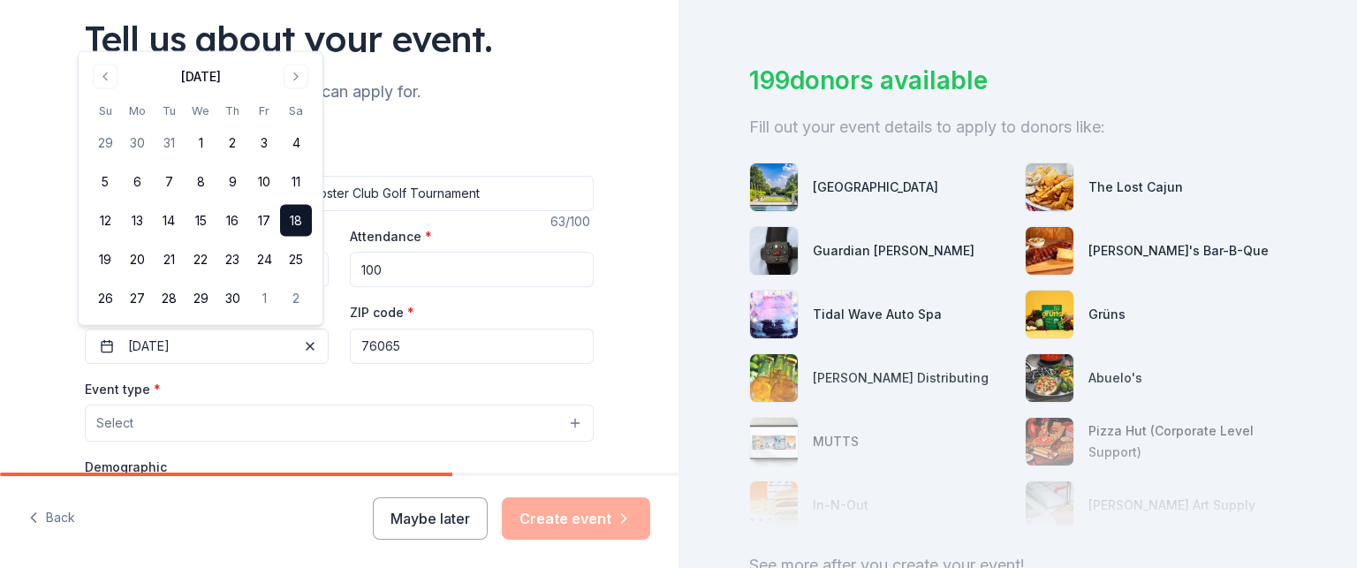
click at [494, 57] on div "Tell us about your event." at bounding box center [339, 38] width 509 height 49
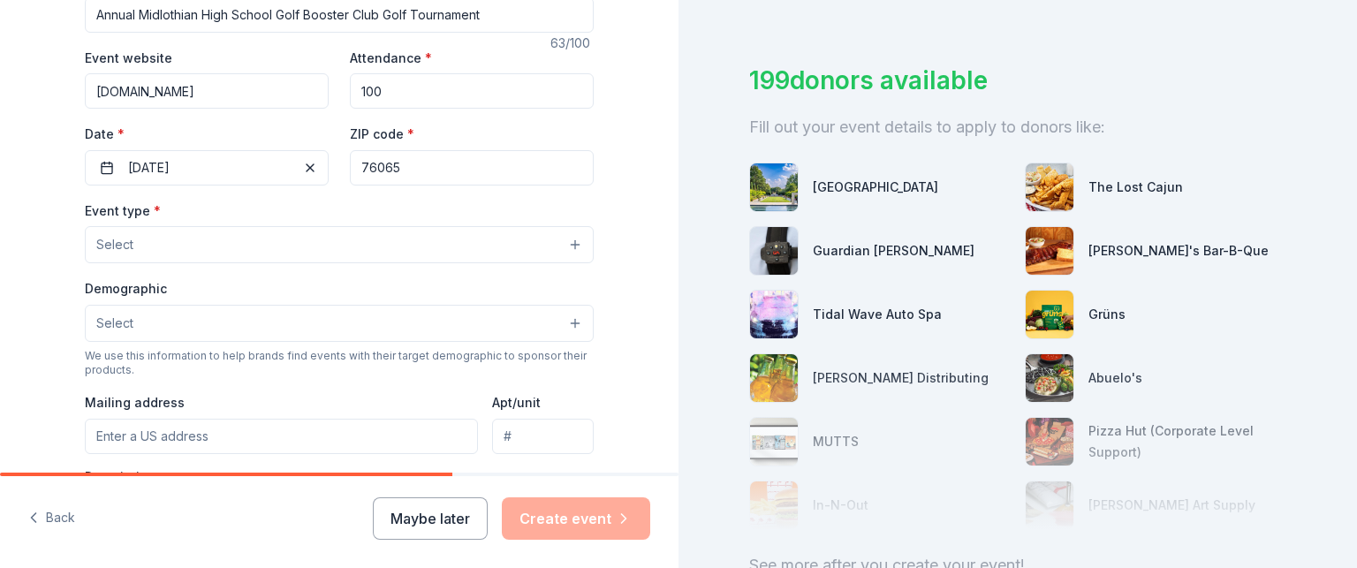
scroll to position [313, 0]
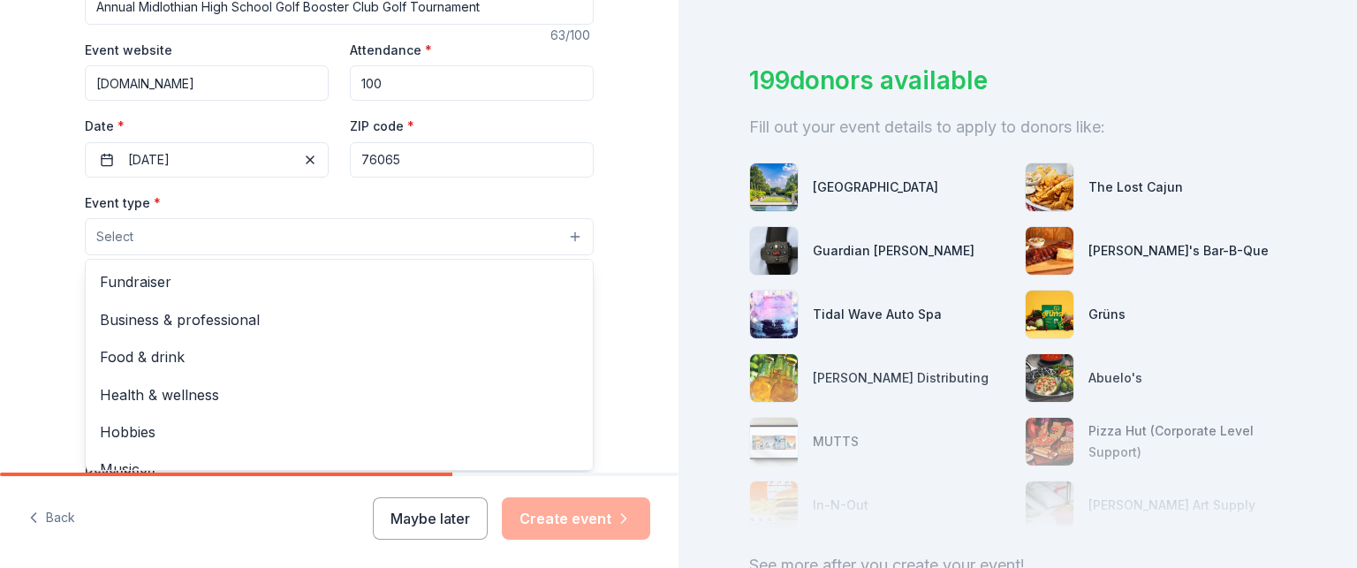
click at [457, 229] on button "Select" at bounding box center [339, 236] width 509 height 37
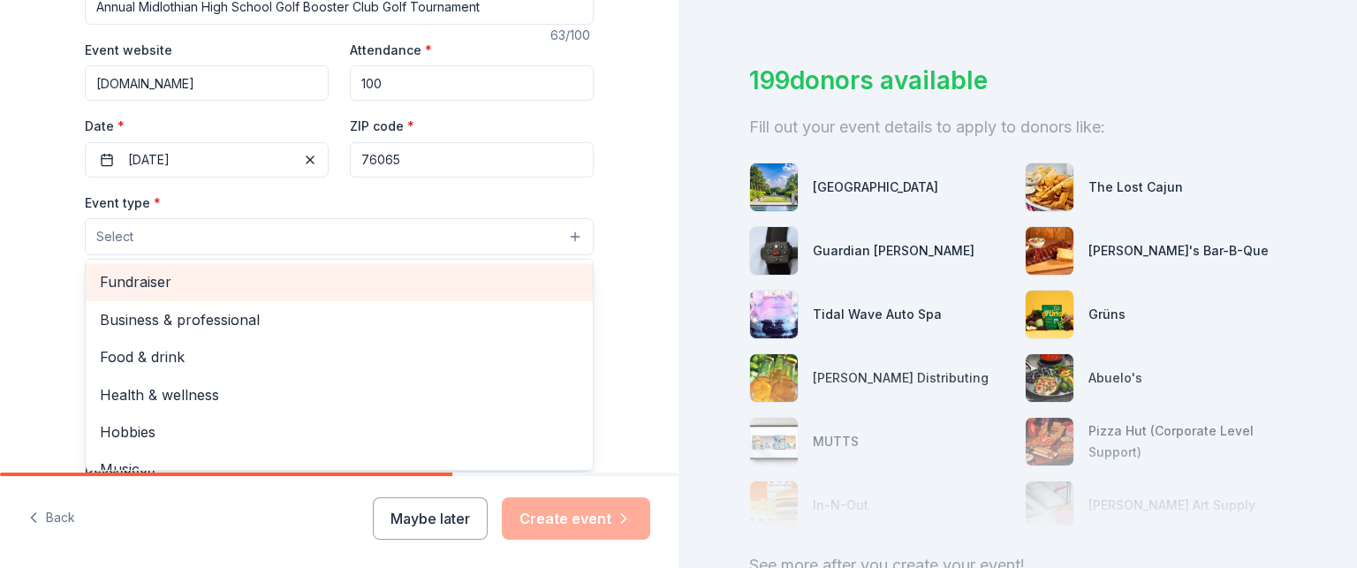
click at [162, 276] on span "Fundraiser" at bounding box center [339, 281] width 479 height 23
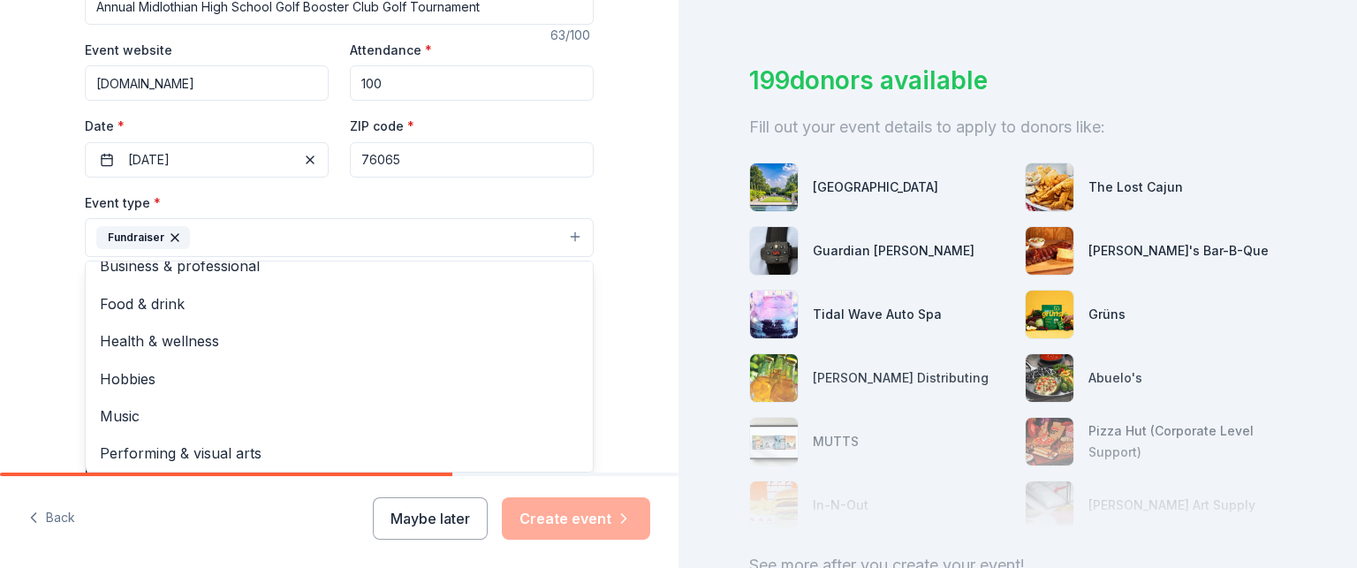
scroll to position [21, 0]
click at [636, 310] on div "Tell us about your event. We'll find in-kind donations you can apply for. Event…" at bounding box center [339, 276] width 678 height 1178
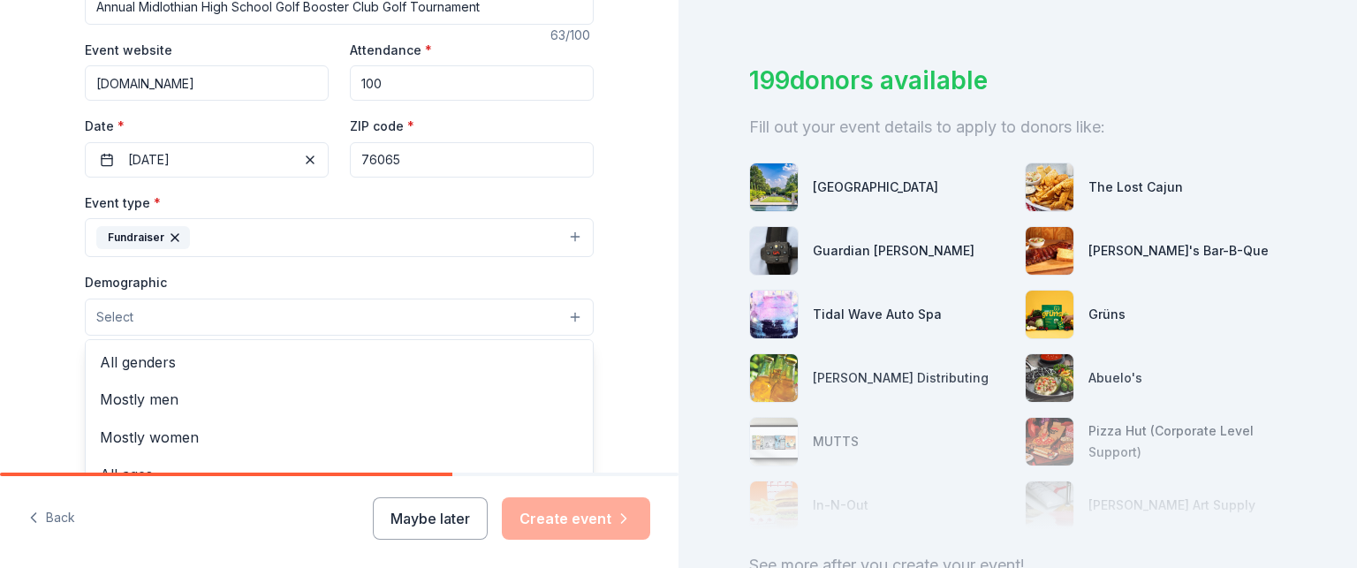
click at [523, 317] on button "Select" at bounding box center [339, 317] width 509 height 37
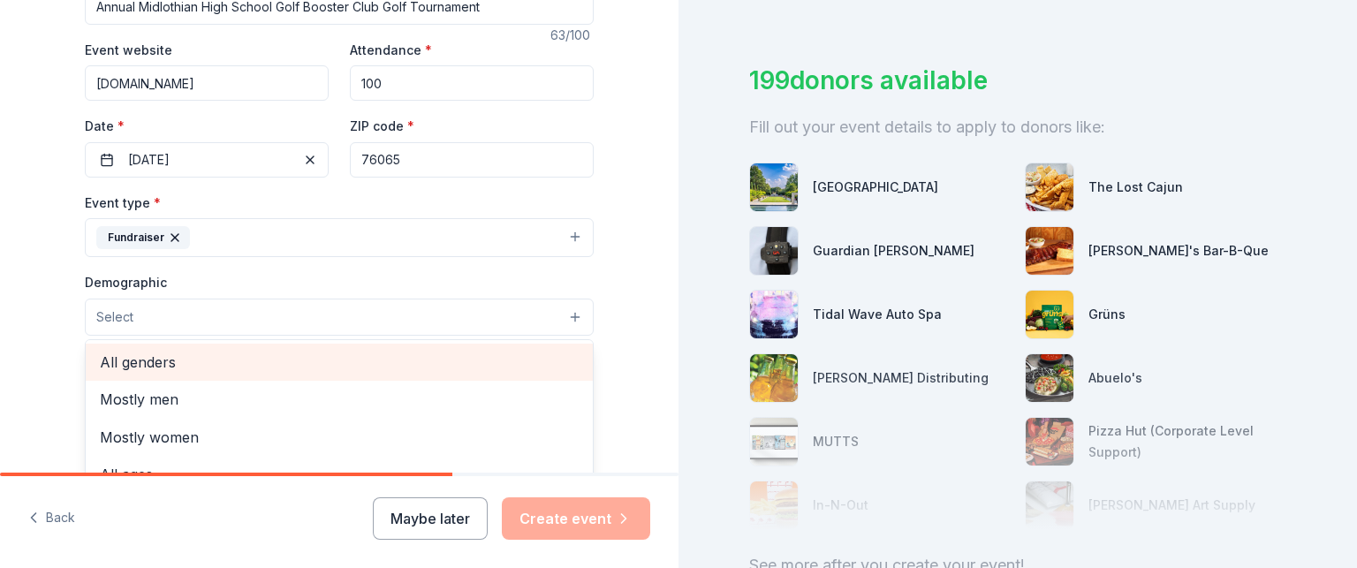
click at [413, 360] on span "All genders" at bounding box center [339, 362] width 479 height 23
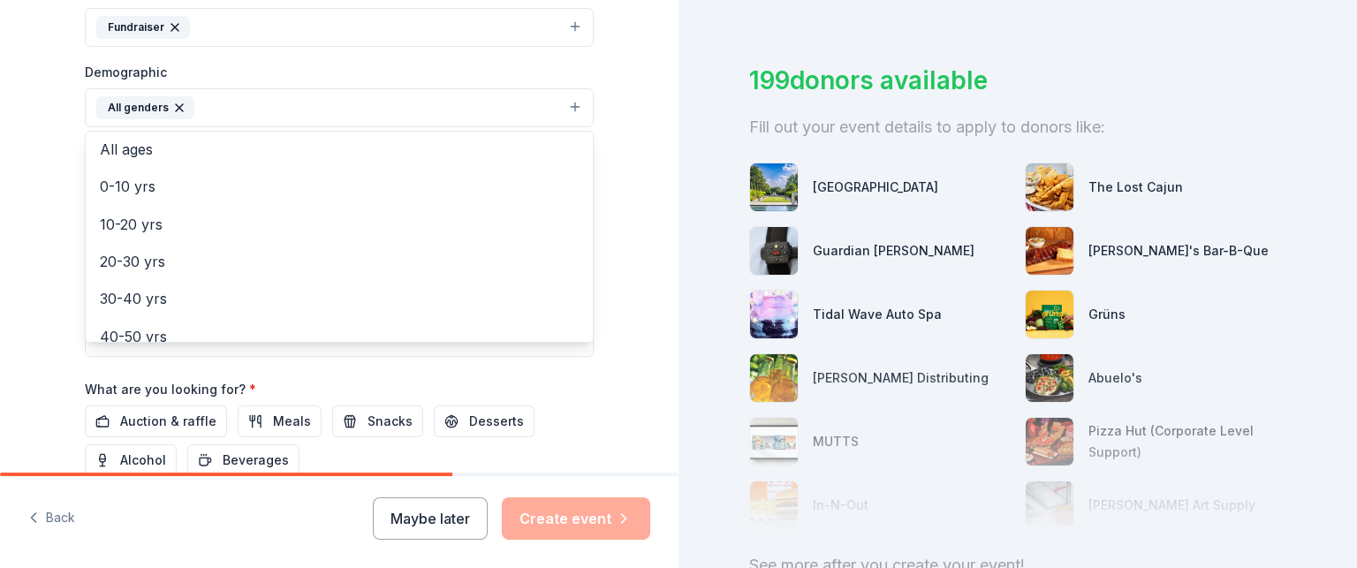
scroll to position [85, 0]
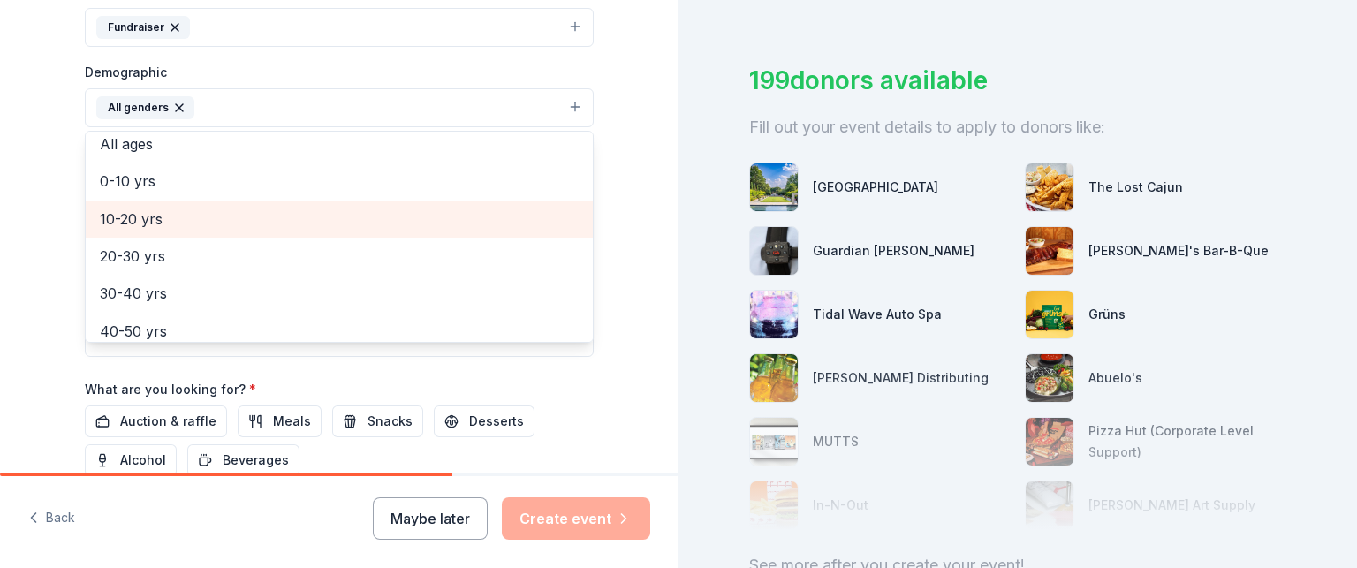
click at [121, 219] on span "10-20 yrs" at bounding box center [339, 219] width 479 height 23
click at [123, 213] on span "20-30 yrs" at bounding box center [339, 219] width 479 height 23
click at [124, 221] on span "30-40 yrs" at bounding box center [339, 219] width 479 height 23
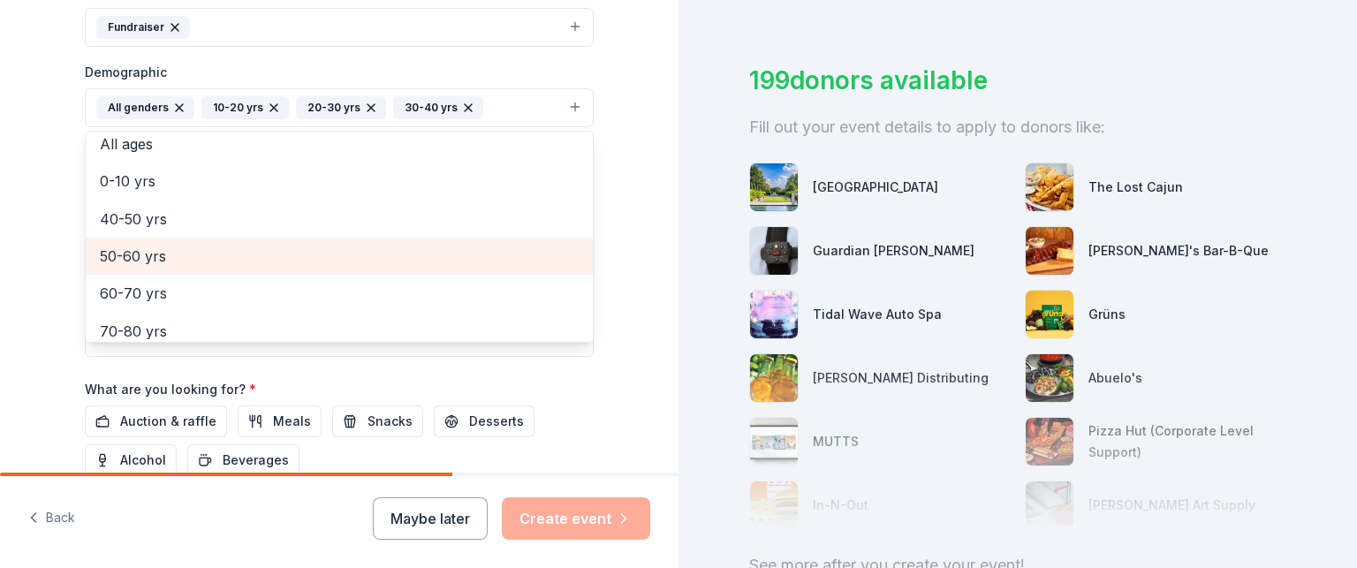
click at [128, 250] on span "50-60 yrs" at bounding box center [339, 256] width 479 height 23
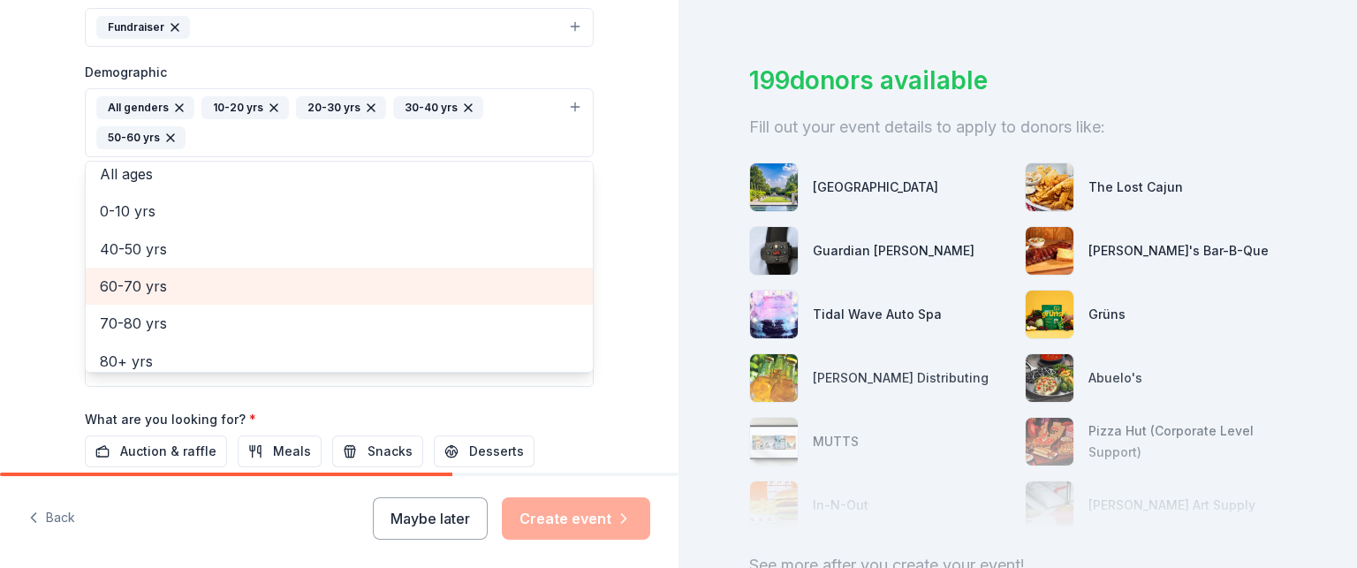
click at [128, 278] on span "60-70 yrs" at bounding box center [339, 286] width 479 height 23
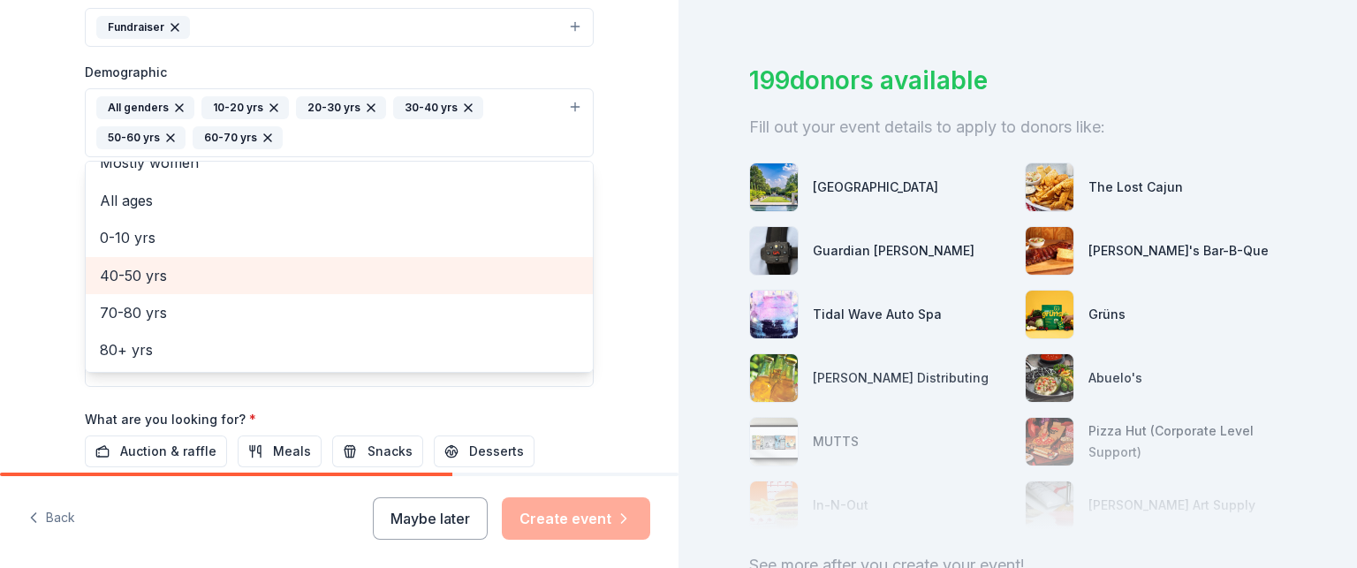
click at [152, 271] on span "40-50 yrs" at bounding box center [339, 275] width 479 height 23
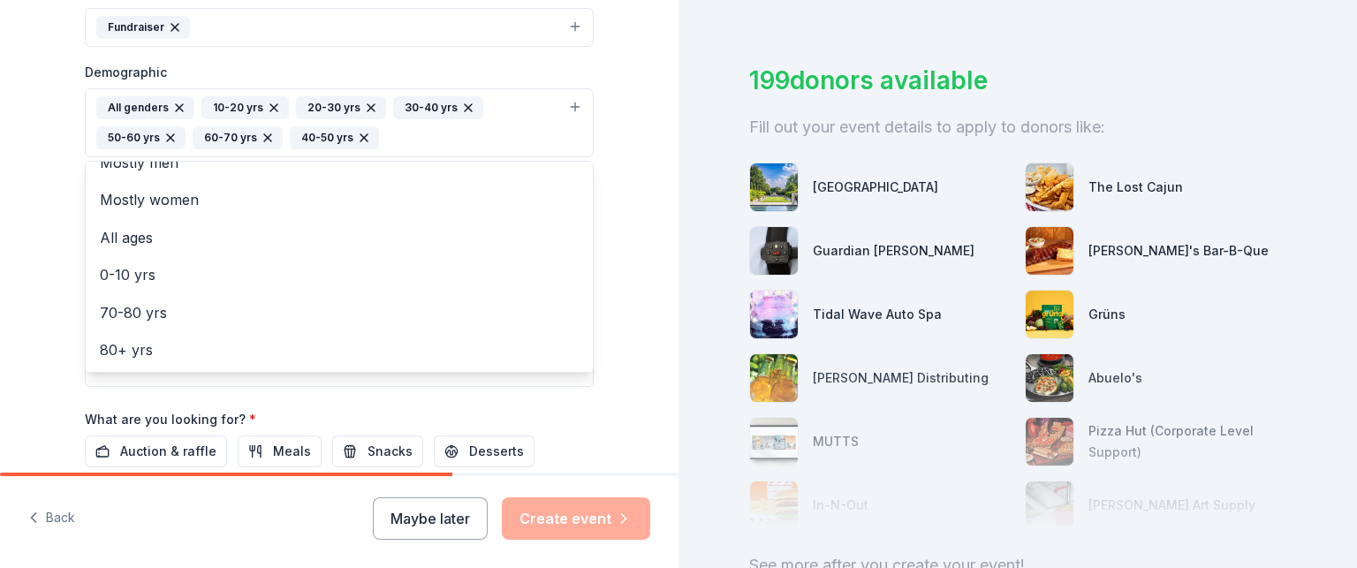
click at [635, 240] on div "Tell us about your event. We'll find in-kind donations you can apply for. Event…" at bounding box center [339, 81] width 678 height 1209
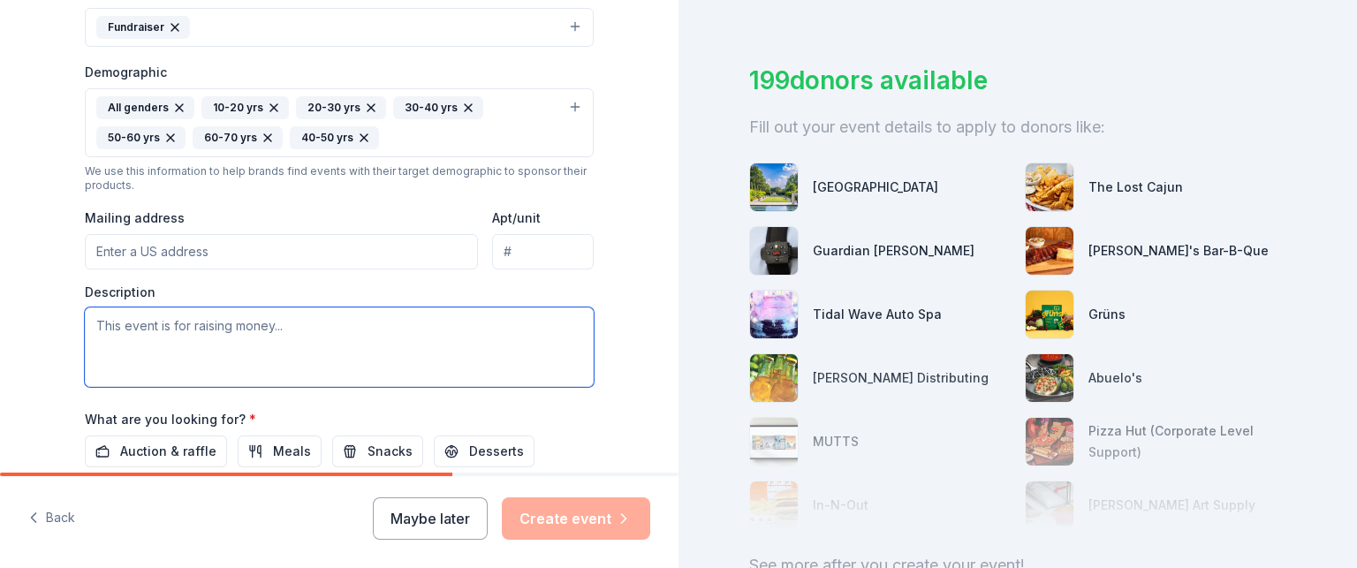
click at [304, 341] on textarea at bounding box center [339, 347] width 509 height 80
type textarea "O"
type textarea "W"
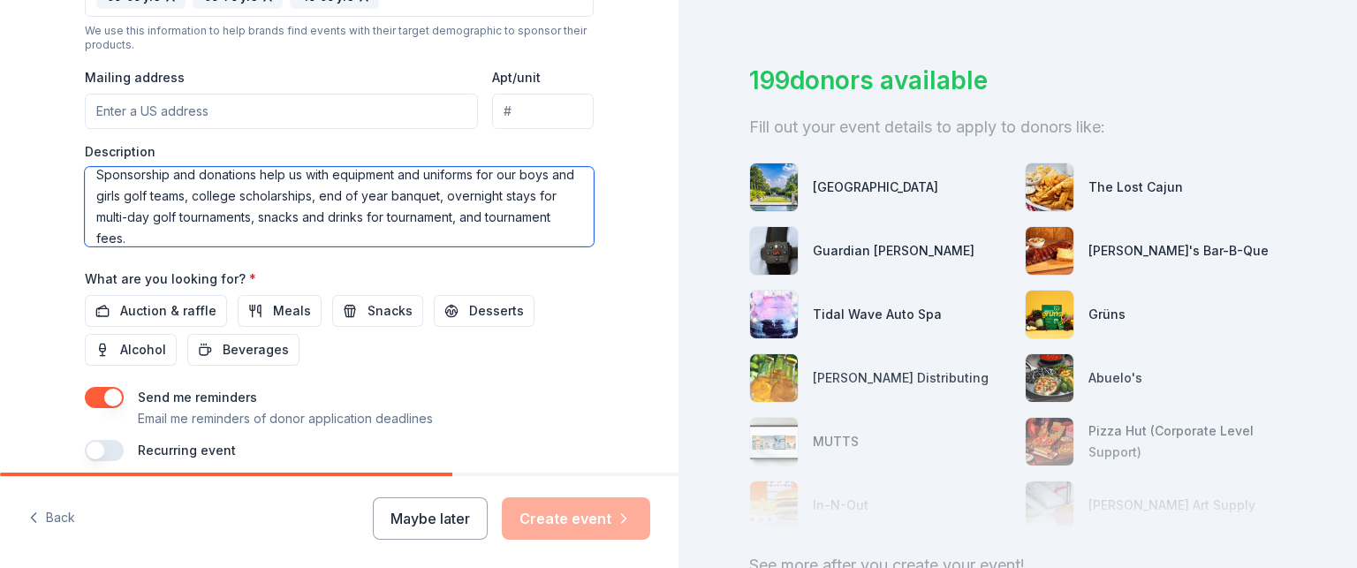
scroll to position [671, 0]
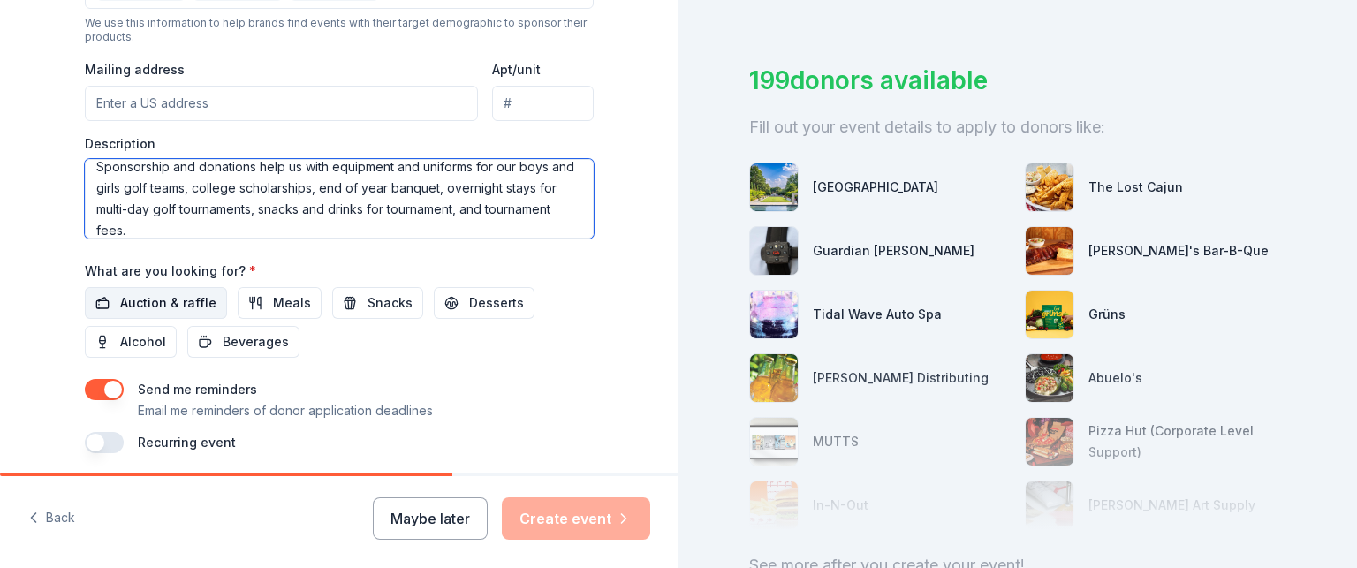
type textarea "Sponsorship and donations help us with equipment and uniforms for our boys and …"
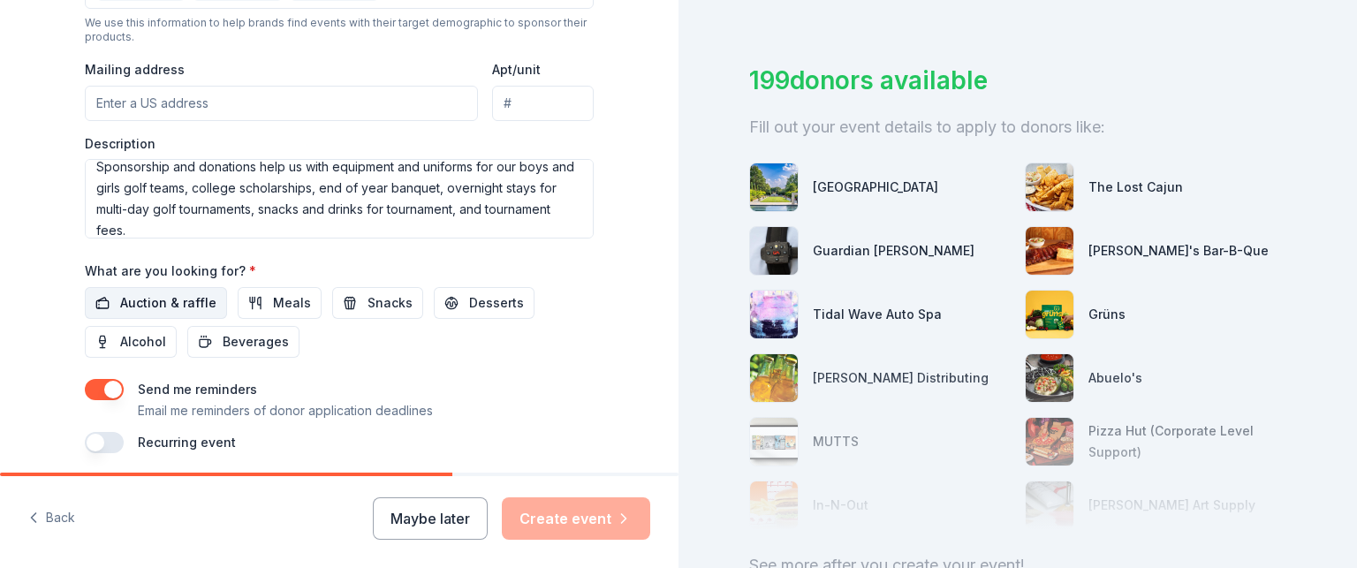
click at [136, 299] on span "Auction & raffle" at bounding box center [168, 302] width 96 height 21
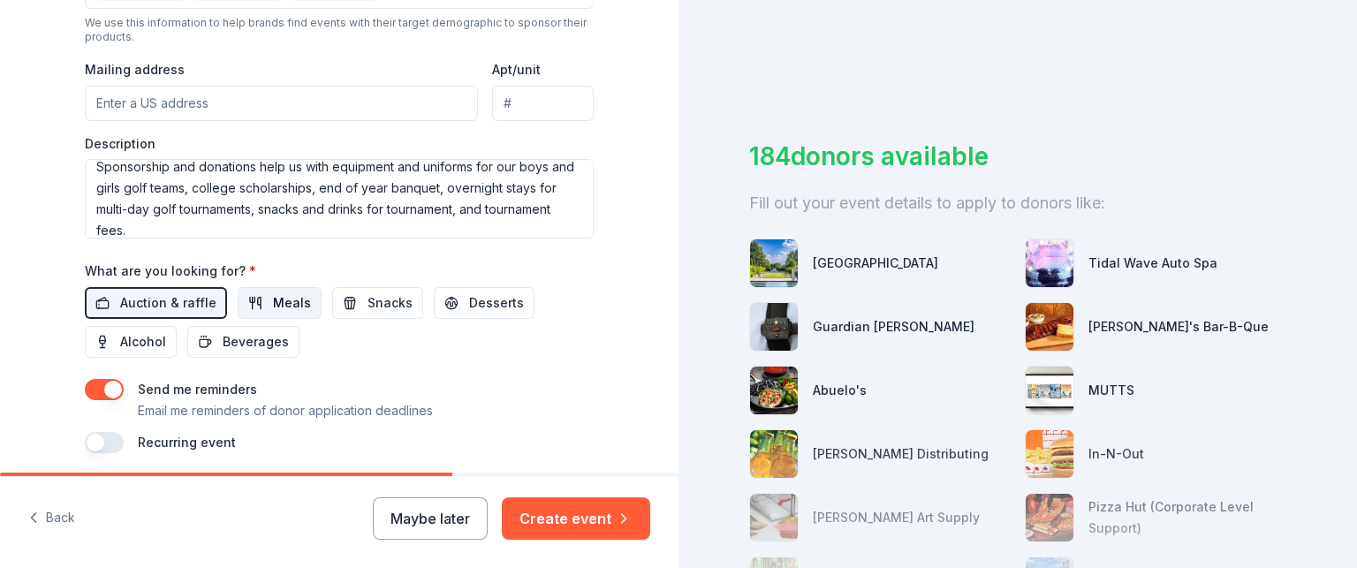
scroll to position [80, 0]
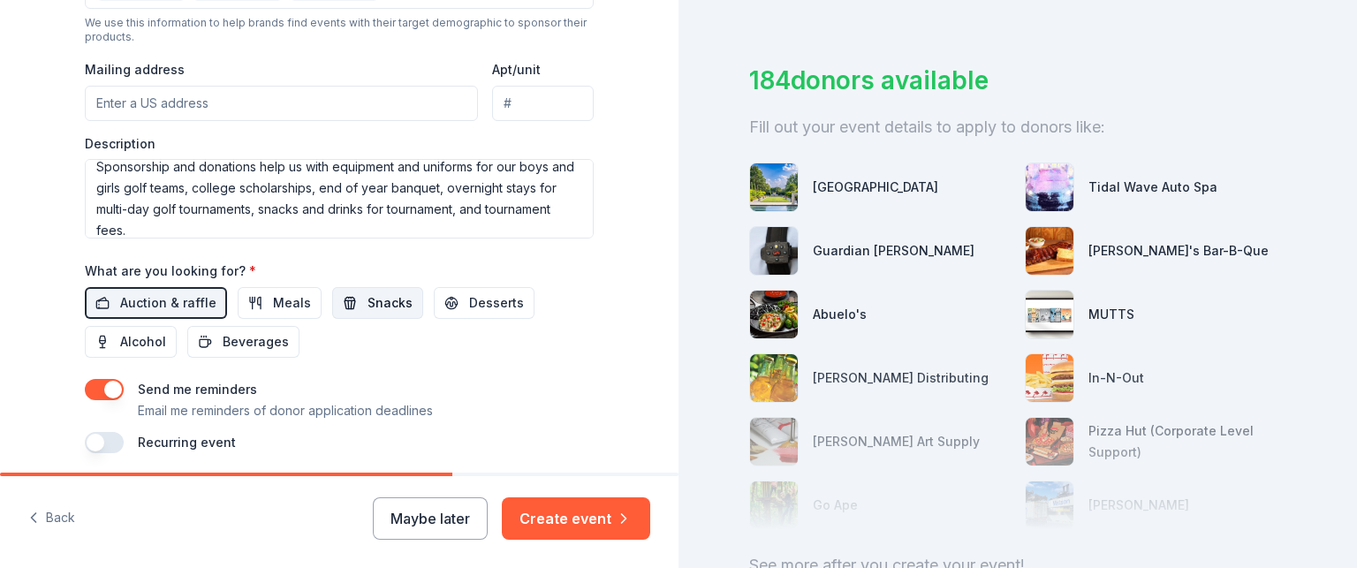
click at [367, 292] on span "Snacks" at bounding box center [389, 302] width 45 height 21
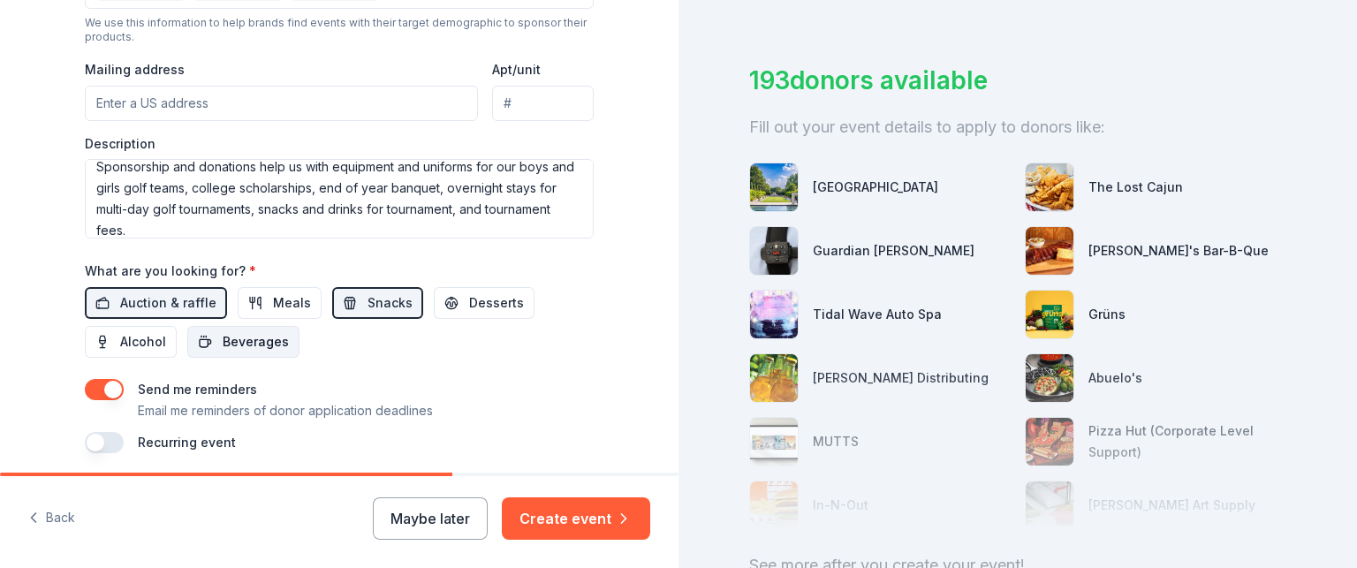
click at [251, 338] on span "Beverages" at bounding box center [256, 341] width 66 height 21
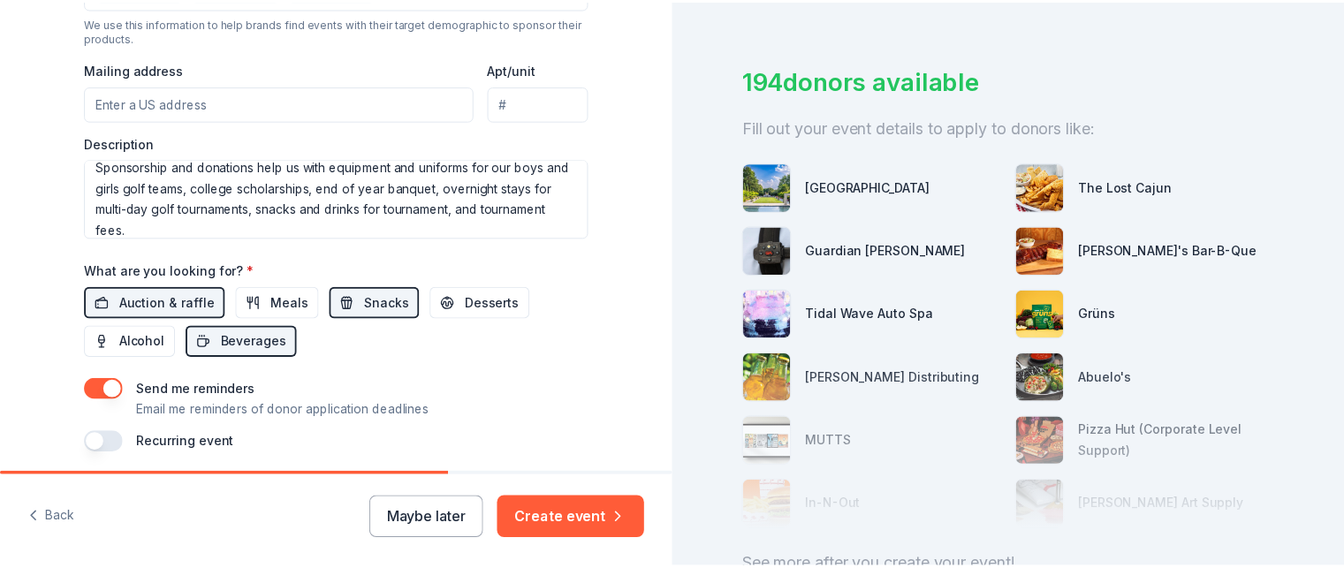
scroll to position [735, 0]
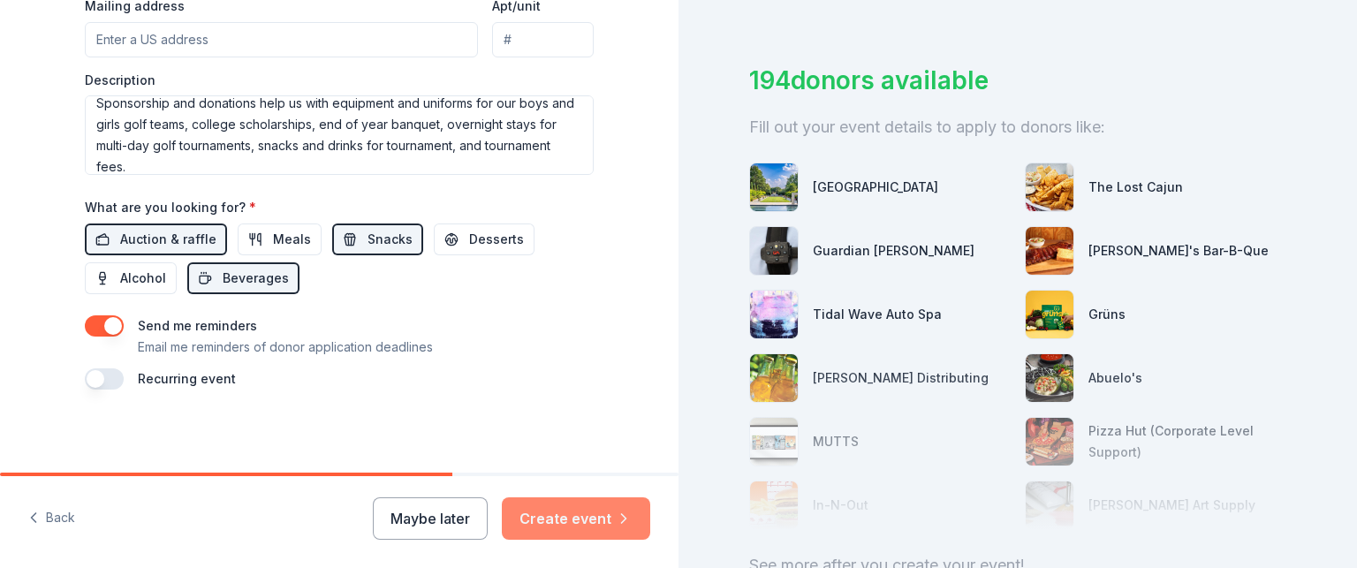
click at [596, 518] on button "Create event" at bounding box center [576, 518] width 148 height 42
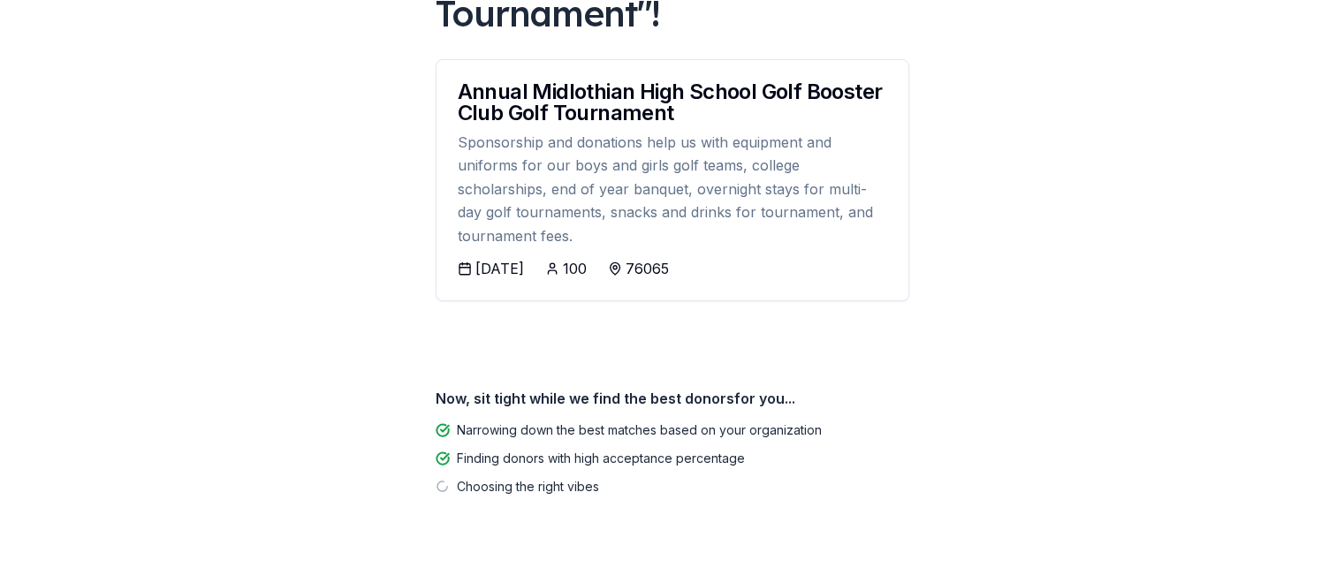
scroll to position [322, 0]
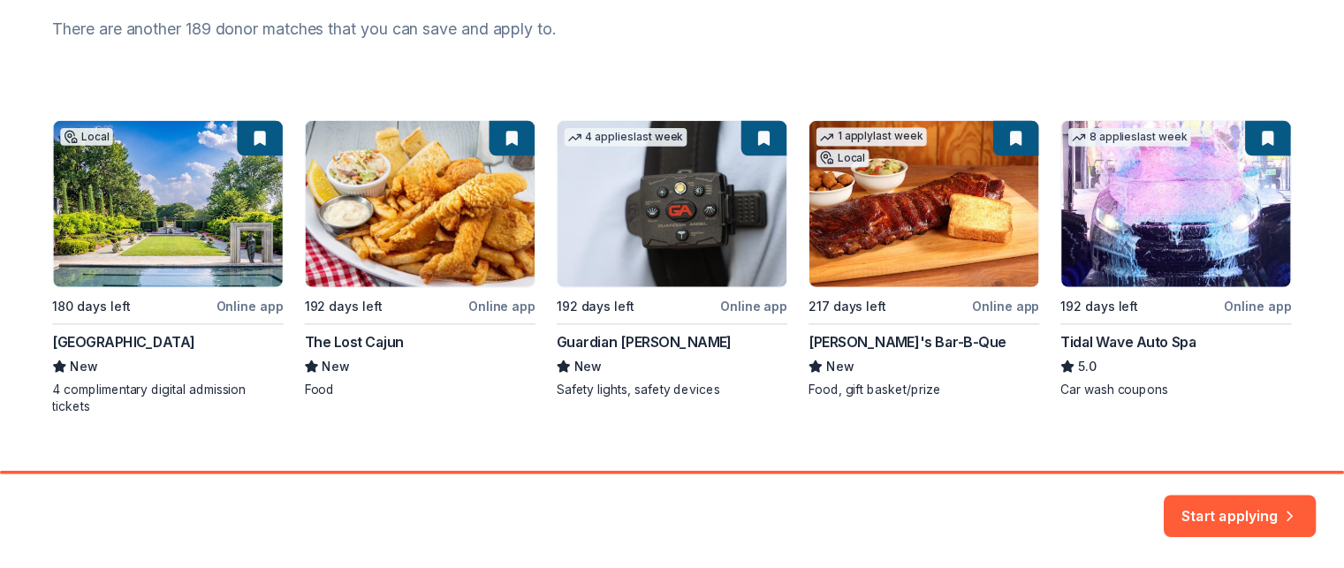
scroll to position [269, 0]
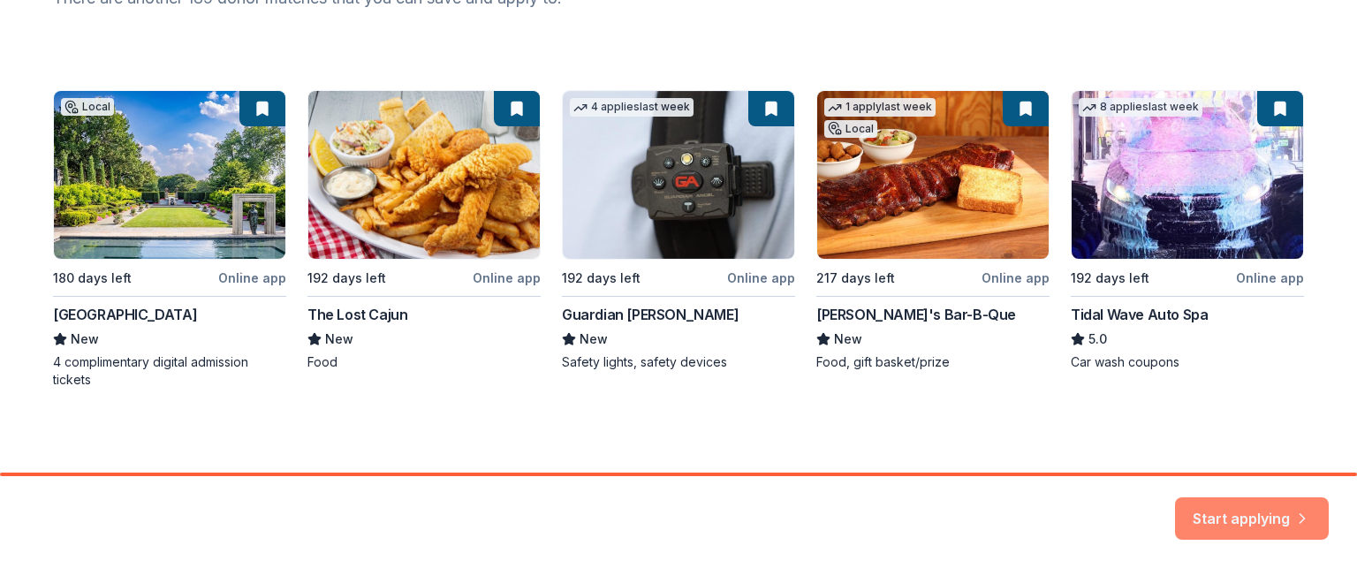
click at [1247, 500] on button "Start applying" at bounding box center [1252, 508] width 154 height 42
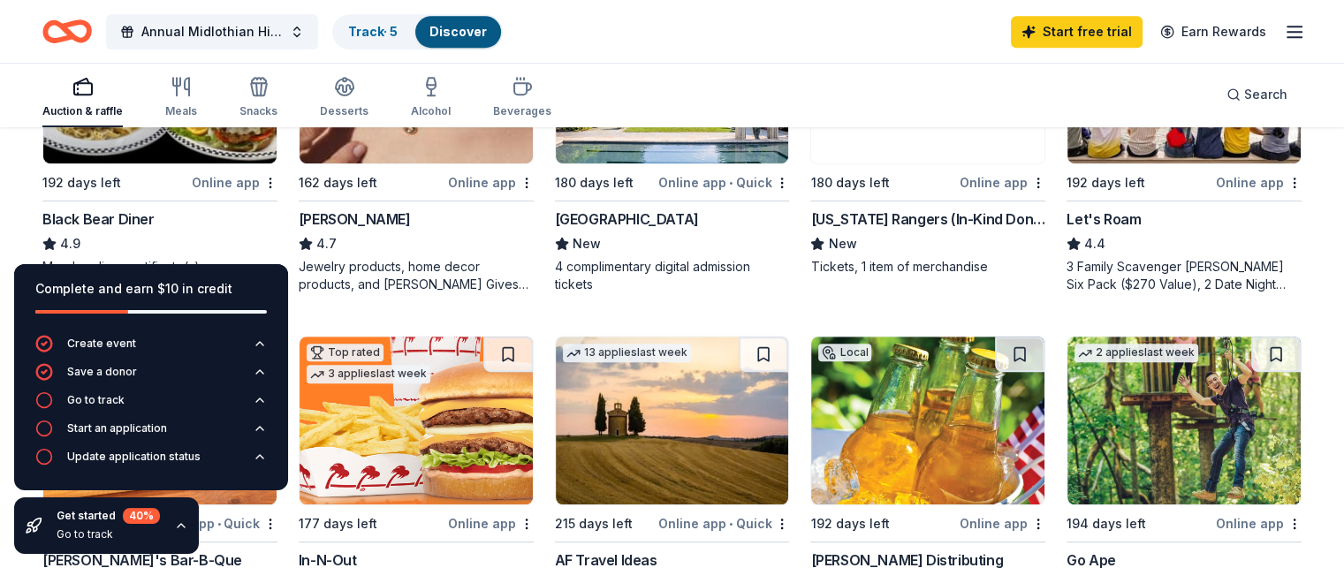
scroll to position [1009, 0]
